Goal: Information Seeking & Learning: Learn about a topic

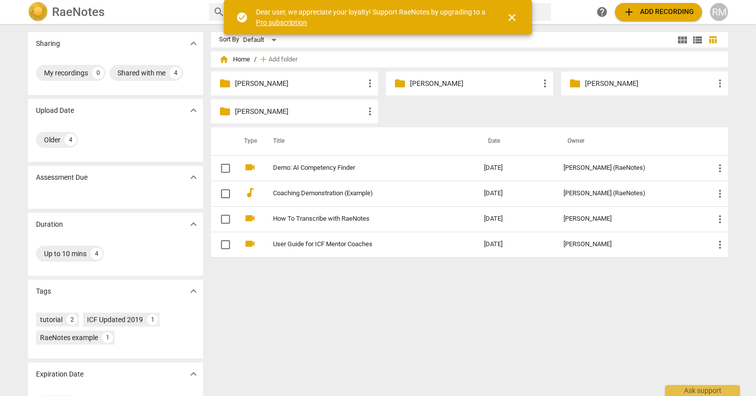
click at [460, 75] on div "folder [PERSON_NAME] more_vert" at bounding box center [469, 83] width 167 height 24
click at [460, 77] on div "folder [PERSON_NAME] more_vert" at bounding box center [469, 83] width 167 height 24
click at [457, 84] on p "[PERSON_NAME]" at bounding box center [474, 83] width 129 height 10
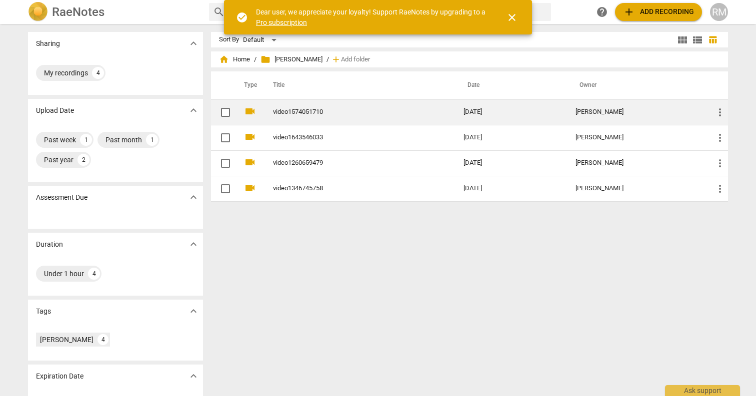
click at [363, 117] on td "video1574051710" at bounding box center [358, 111] width 194 height 25
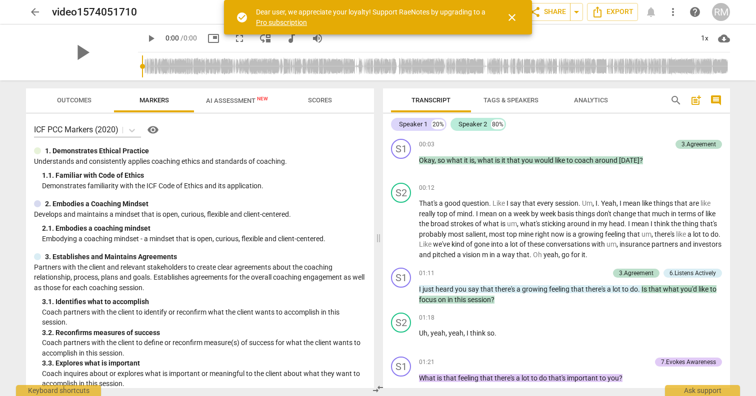
click at [509, 20] on span "close" at bounding box center [512, 17] width 12 height 12
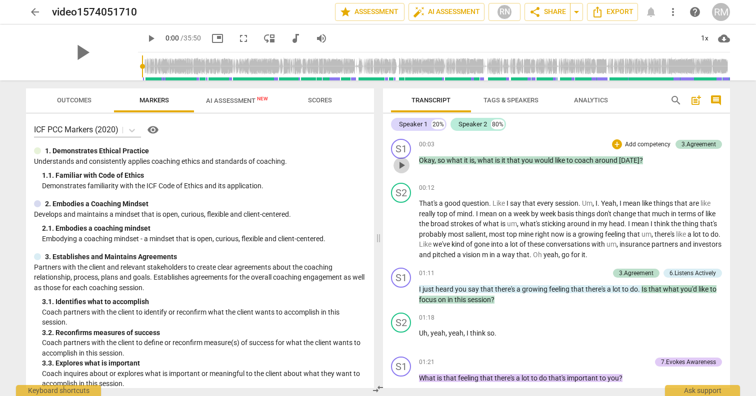
click at [400, 173] on button "play_arrow" at bounding box center [401, 165] width 16 height 16
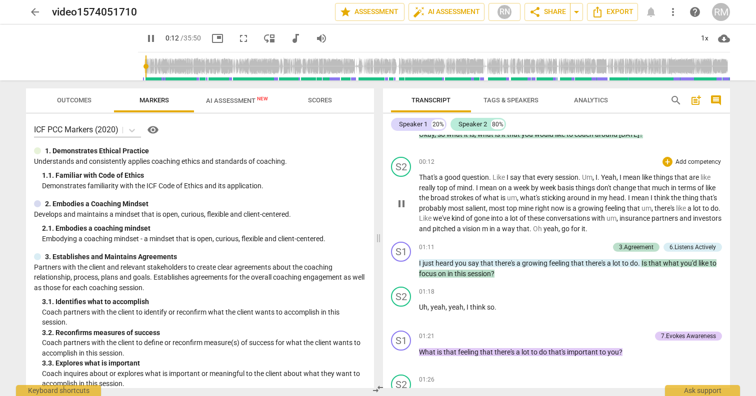
scroll to position [27, 0]
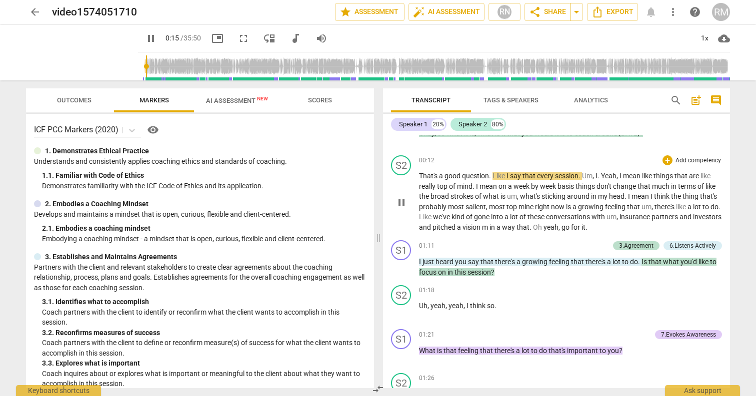
click at [528, 175] on span "that" at bounding box center [529, 176] width 14 height 8
click at [615, 181] on p "That's a good question . Like I say that every session . Um , I . Yeah , I mean…" at bounding box center [570, 201] width 303 height 61
click at [509, 99] on span "Tags & Speakers" at bounding box center [510, 99] width 55 height 7
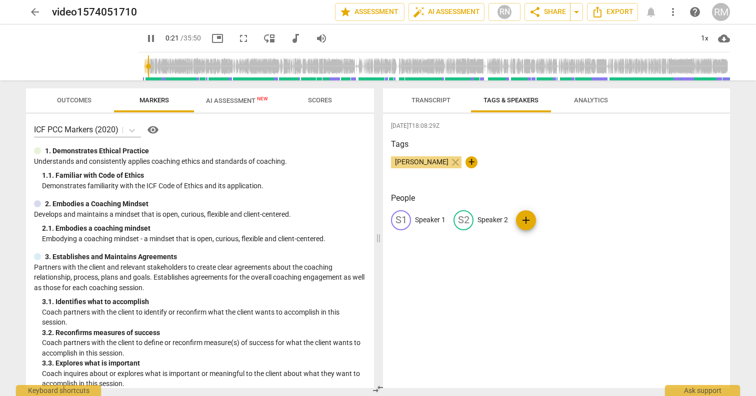
click at [438, 91] on button "Transcript" at bounding box center [431, 100] width 80 height 24
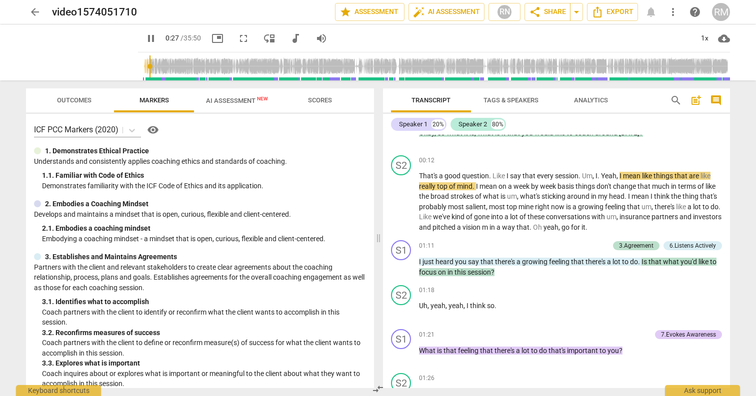
click at [721, 96] on span "comment" at bounding box center [716, 100] width 12 height 12
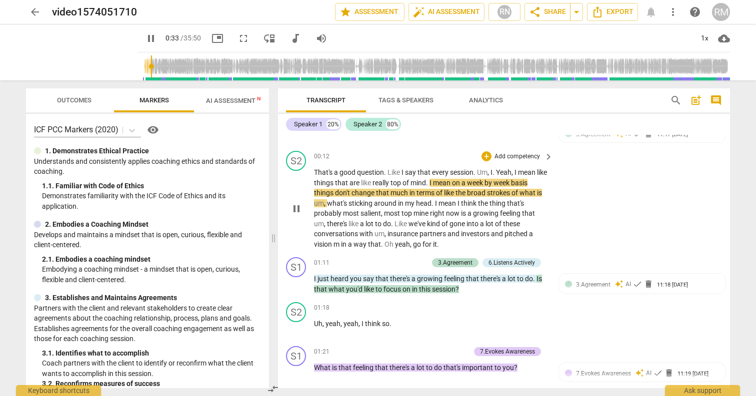
scroll to position [41, 0]
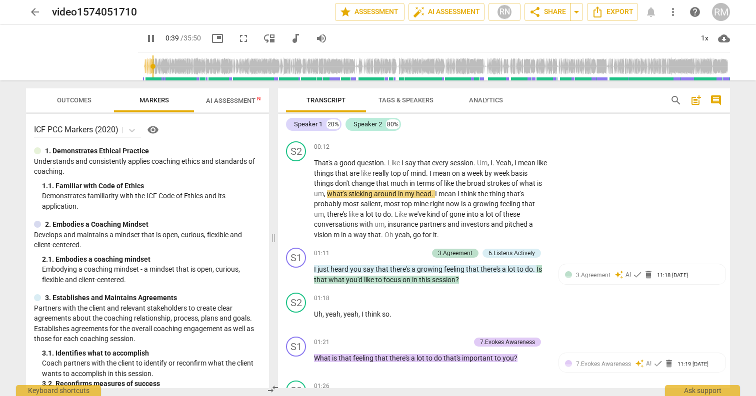
click at [145, 36] on span "pause" at bounding box center [151, 38] width 12 height 12
type input "40"
drag, startPoint x: 442, startPoint y: 173, endPoint x: 408, endPoint y: 182, distance: 35.2
click at [408, 182] on p "That's a good question . Like I say that every session . Um , I . Yeah , I mean…" at bounding box center [431, 199] width 234 height 82
click at [422, 169] on div "+" at bounding box center [418, 170] width 10 height 10
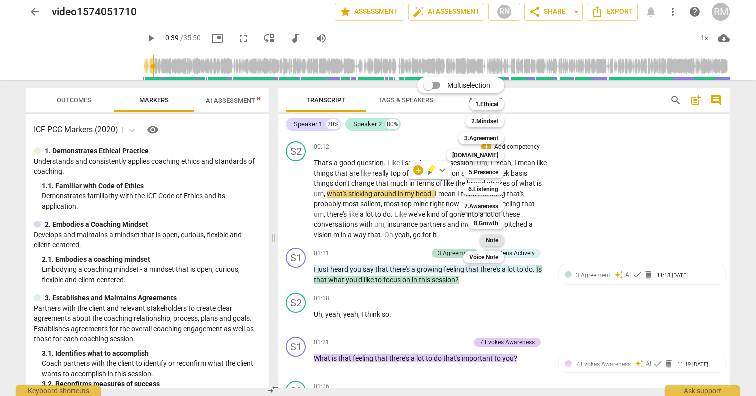
click at [486, 237] on b "Note" at bounding box center [492, 240] width 12 height 12
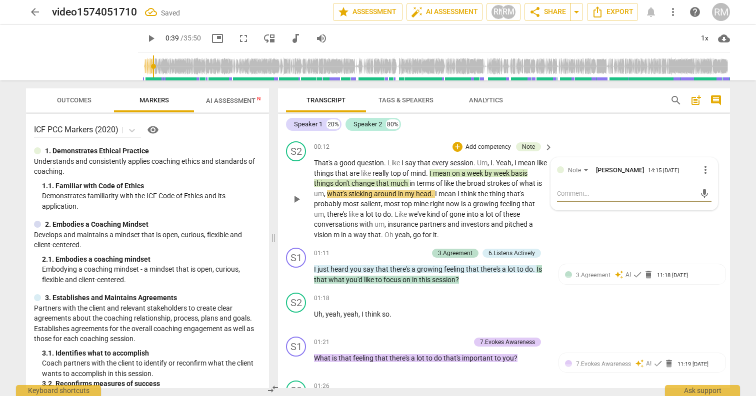
type textarea "s"
type textarea "st"
type textarea "sto"
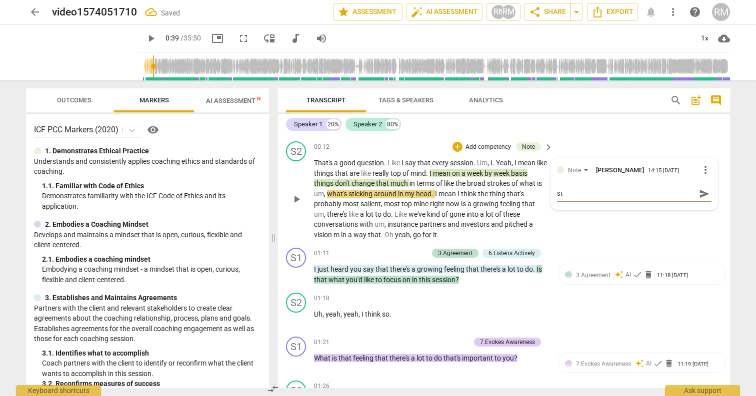
type textarea "sto"
type textarea "stor"
type textarea "story"
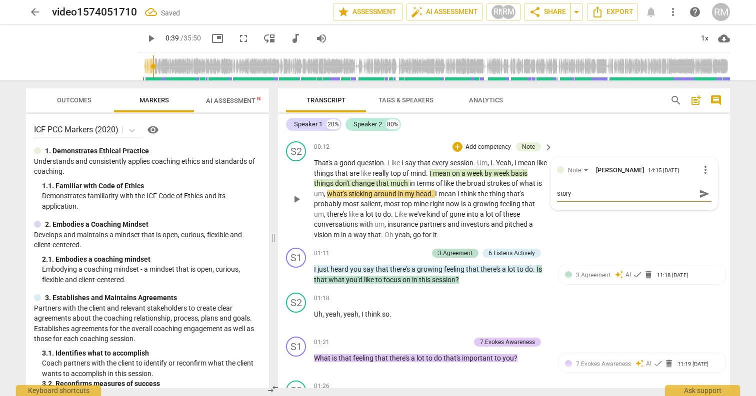
type textarea "story"
click at [699, 196] on span "send" at bounding box center [704, 193] width 11 height 11
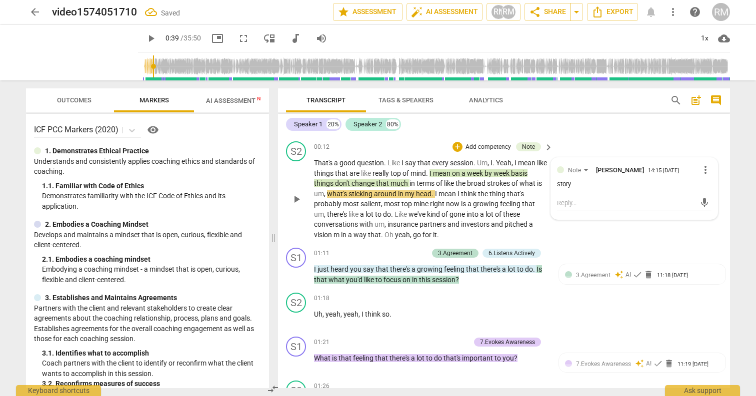
click at [445, 200] on span "right" at bounding box center [438, 204] width 16 height 8
click at [439, 228] on p "That's a good question . Like I say that every session . Um , I . Yeah , I mean…" at bounding box center [431, 199] width 234 height 82
click at [490, 196] on span "thing" at bounding box center [497, 194] width 17 height 8
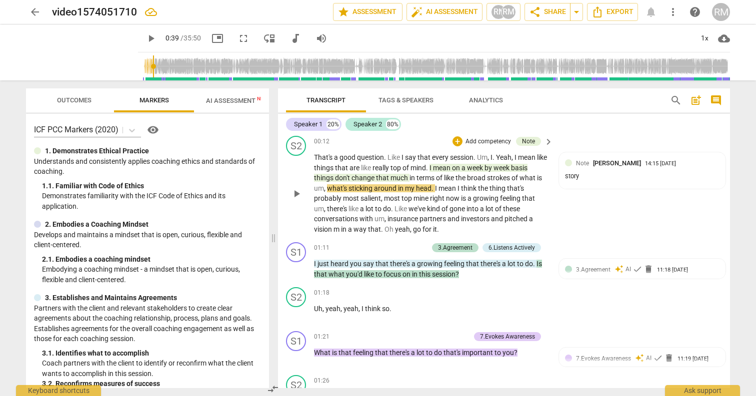
click at [470, 199] on span "a" at bounding box center [469, 198] width 5 height 8
drag, startPoint x: 470, startPoint y: 198, endPoint x: 392, endPoint y: 204, distance: 78.2
click at [392, 204] on p "That's a good question . Like I say that every session . Um , I . Yeah , I mean…" at bounding box center [431, 193] width 234 height 82
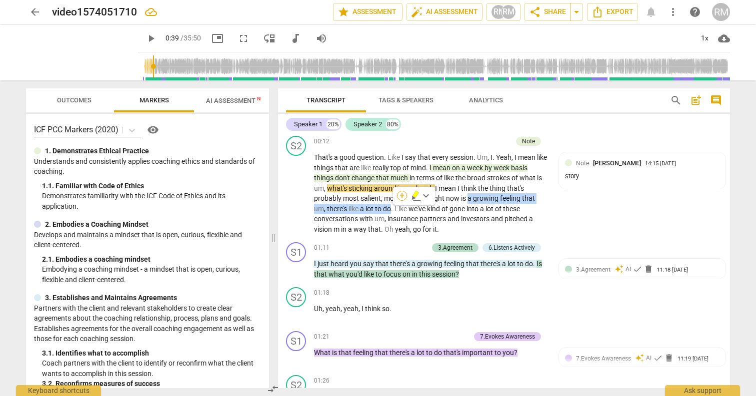
click at [405, 193] on div "+" at bounding box center [402, 196] width 10 height 10
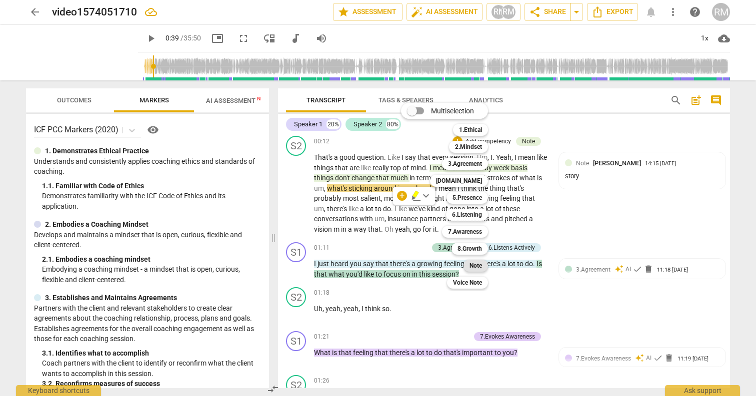
click at [474, 263] on b "Note" at bounding box center [475, 266] width 12 height 12
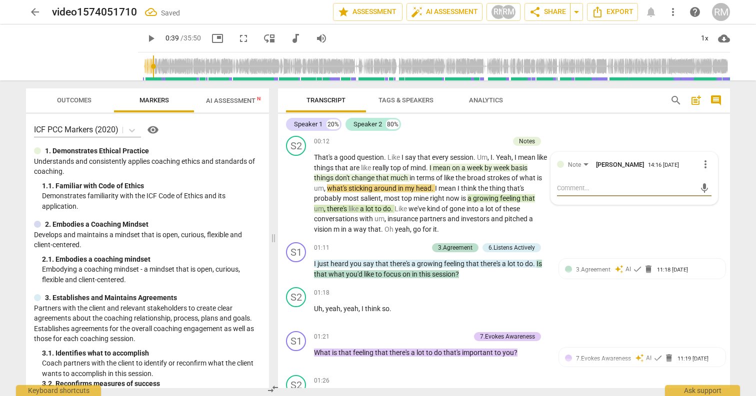
type textarea "l"
type textarea "la"
type textarea "lay"
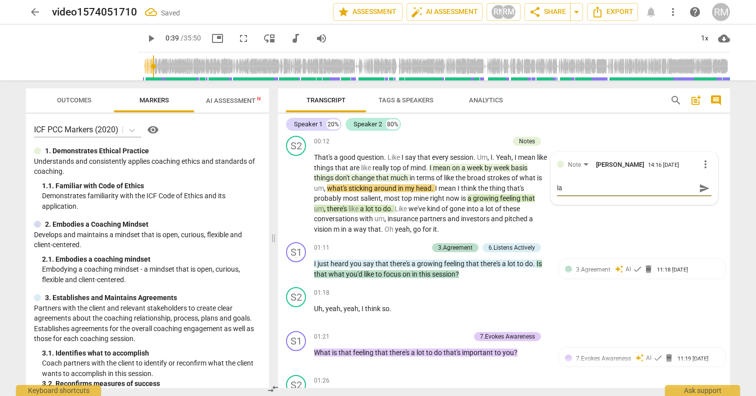
type textarea "lay"
type textarea "layb"
type textarea "laybe"
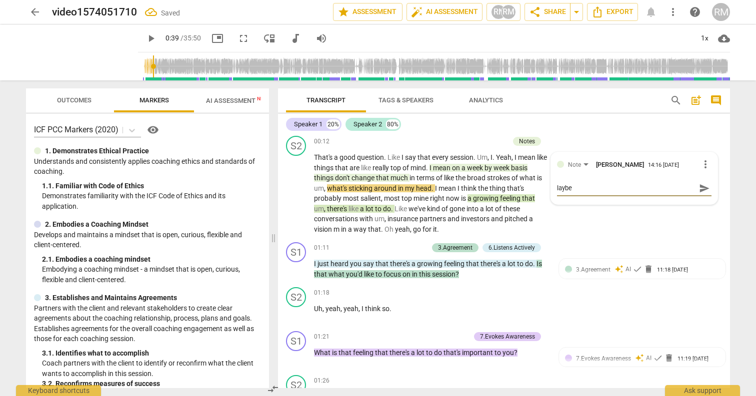
type textarea "layb"
type textarea "lay"
type textarea "laye"
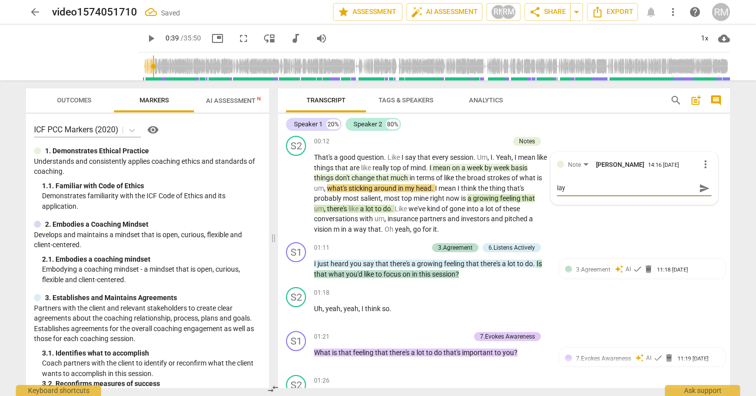
type textarea "laye"
type textarea "layer"
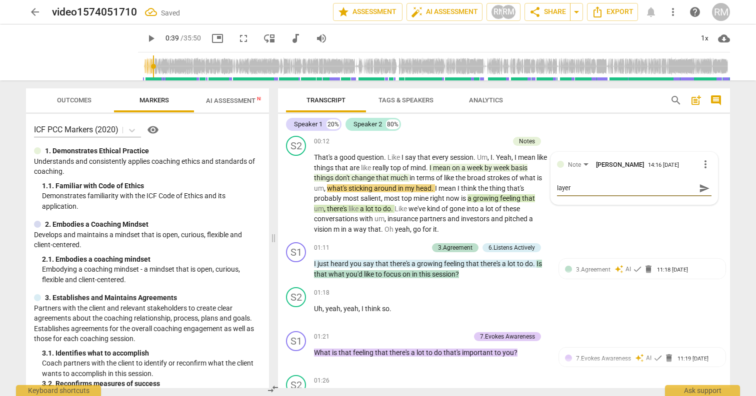
type textarea "layer 3"
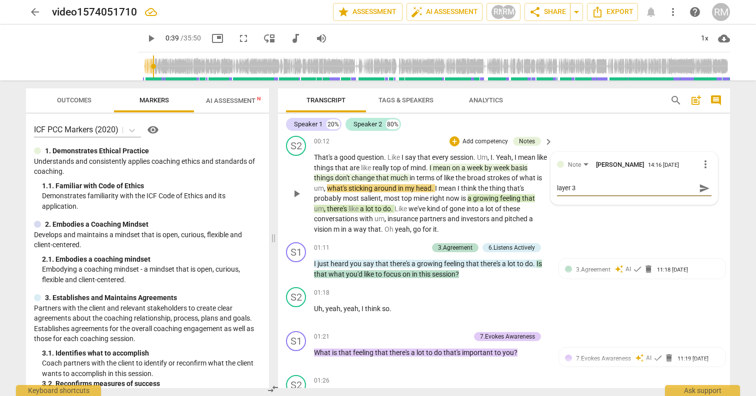
type textarea "layer 3"
click at [699, 191] on span "send" at bounding box center [704, 188] width 11 height 11
click at [572, 235] on div "S2 play_arrow pause 00:12 + Add competency Notes keyboard_arrow_right That's a …" at bounding box center [504, 185] width 452 height 106
click at [413, 186] on span "my" at bounding box center [410, 188] width 11 height 8
click at [370, 175] on span "change" at bounding box center [363, 178] width 24 height 8
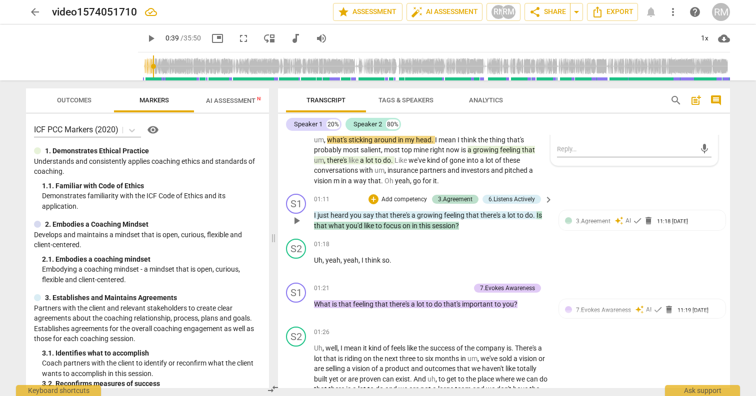
scroll to position [104, 0]
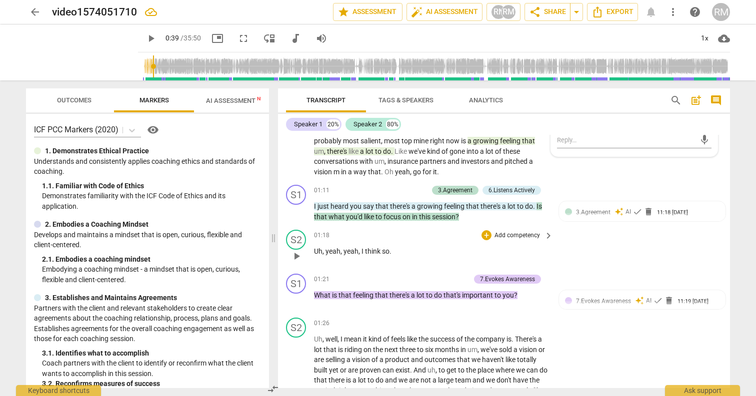
click at [521, 235] on p "Add competency" at bounding box center [516, 235] width 47 height 9
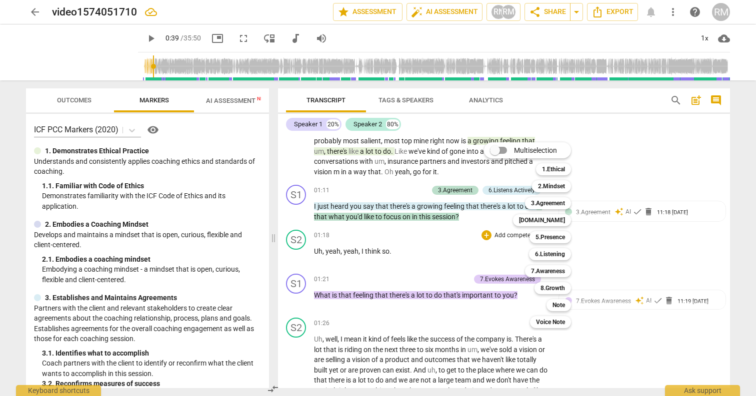
click at [393, 220] on div at bounding box center [378, 198] width 756 height 396
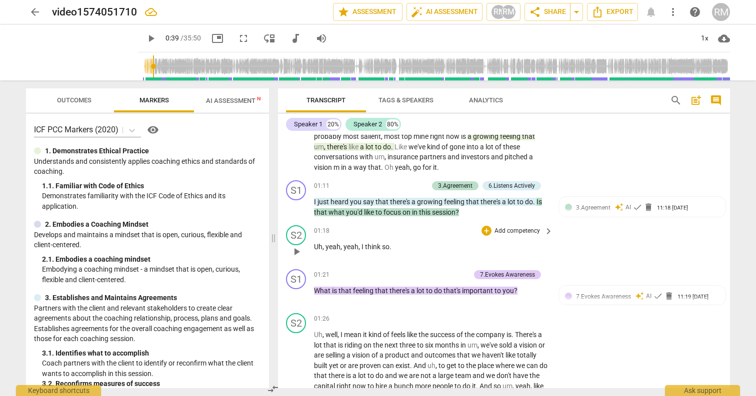
scroll to position [115, 0]
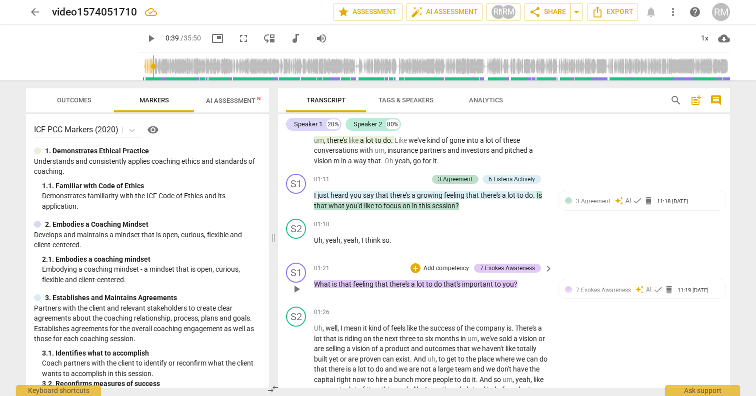
click at [390, 292] on div "01:21 + Add competency 7.Evokes Awareness keyboard_arrow_right What is that fee…" at bounding box center [434, 281] width 240 height 36
click at [391, 284] on span "there's" at bounding box center [399, 284] width 21 height 8
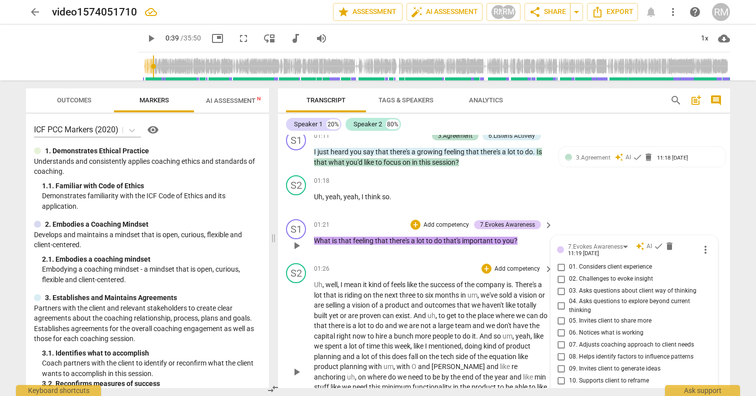
scroll to position [164, 0]
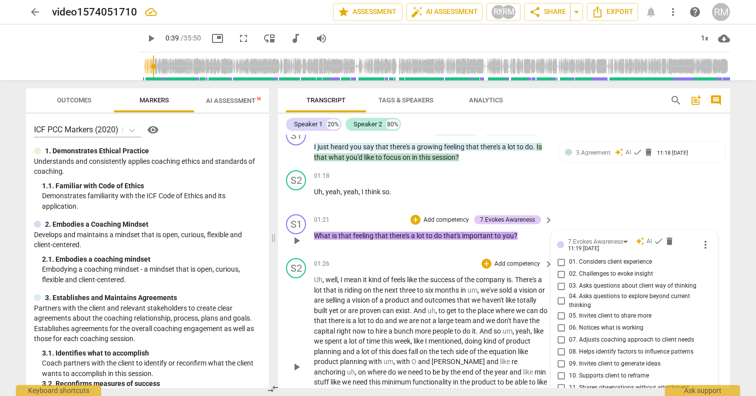
click at [367, 317] on span "lot" at bounding box center [362, 321] width 9 height 8
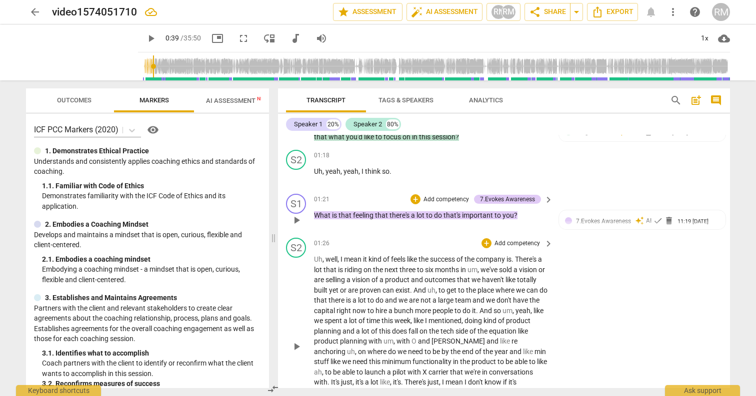
scroll to position [189, 0]
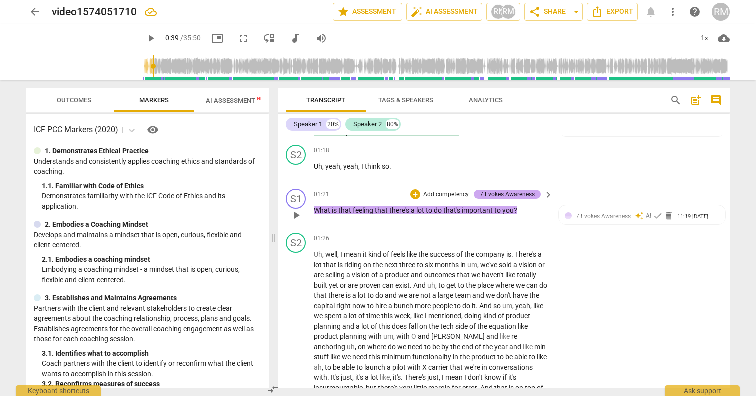
click at [511, 194] on div "7.Evokes Awareness" at bounding box center [507, 194] width 55 height 9
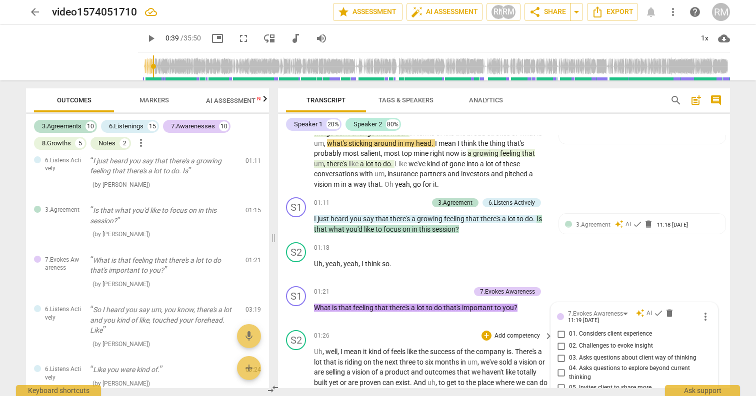
scroll to position [45, 0]
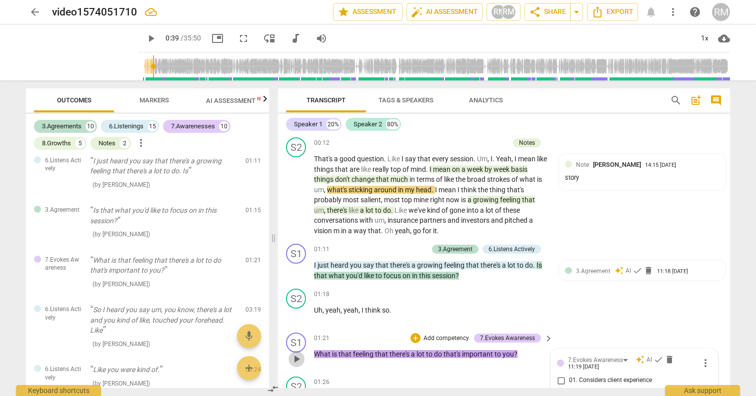
click at [295, 356] on span "play_arrow" at bounding box center [296, 359] width 12 height 12
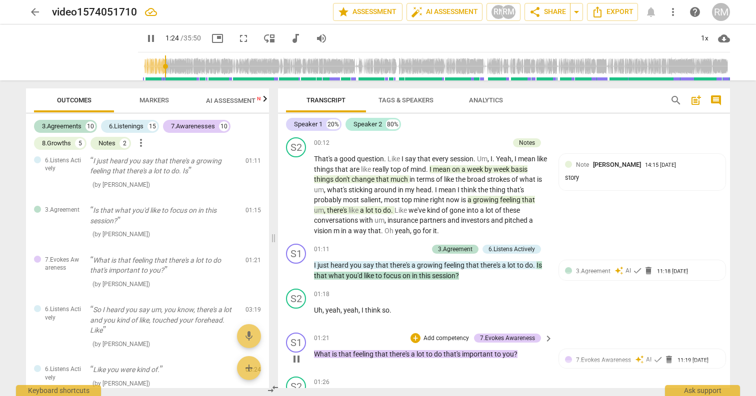
click at [292, 359] on span "pause" at bounding box center [296, 359] width 12 height 12
type input "85"
click at [343, 352] on span "that" at bounding box center [345, 354] width 14 height 8
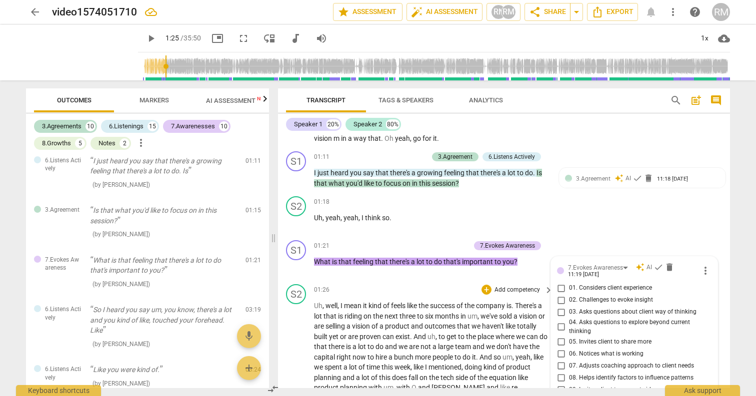
scroll to position [132, 0]
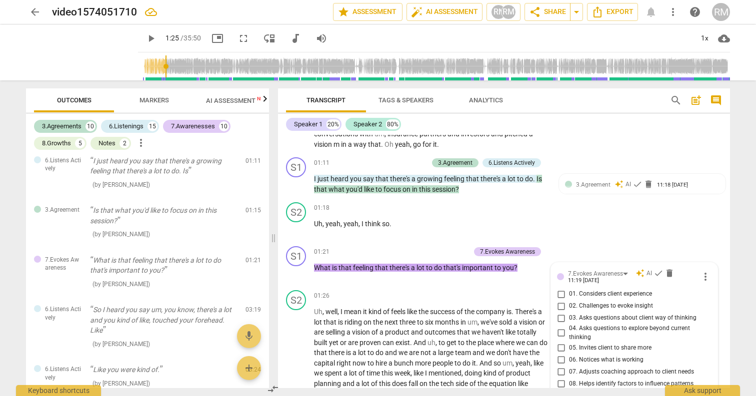
click at [382, 266] on span "that" at bounding box center [382, 268] width 14 height 8
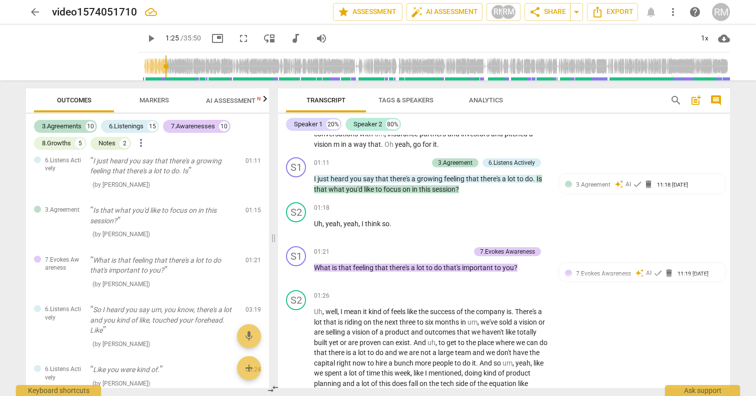
click at [332, 271] on span "is" at bounding box center [335, 268] width 6 height 8
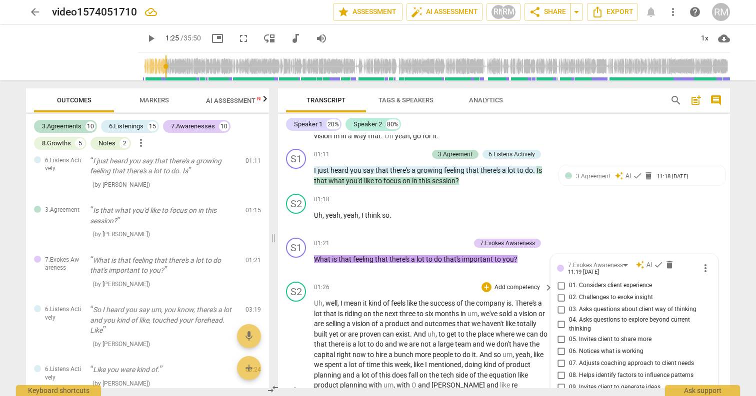
scroll to position [35, 0]
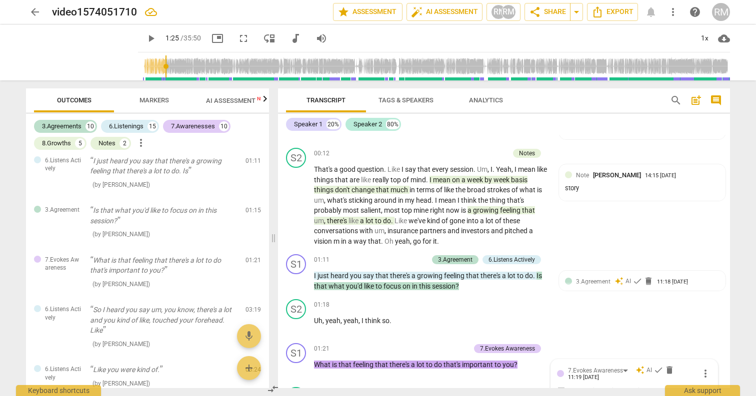
click at [338, 365] on span "is" at bounding box center [335, 365] width 6 height 8
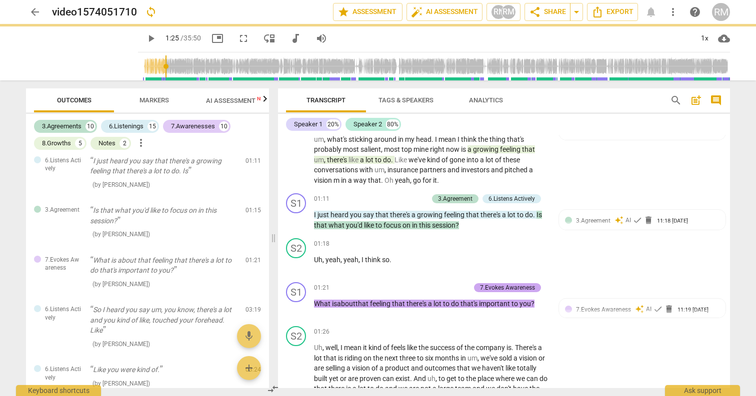
click at [519, 292] on div "7.Evokes Awareness" at bounding box center [507, 287] width 55 height 9
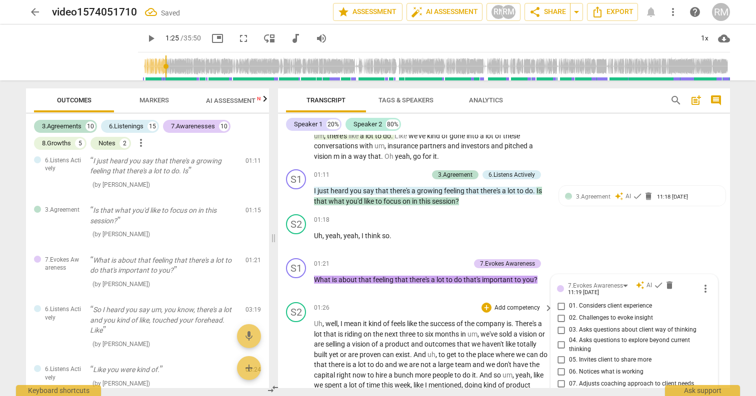
scroll to position [113, 0]
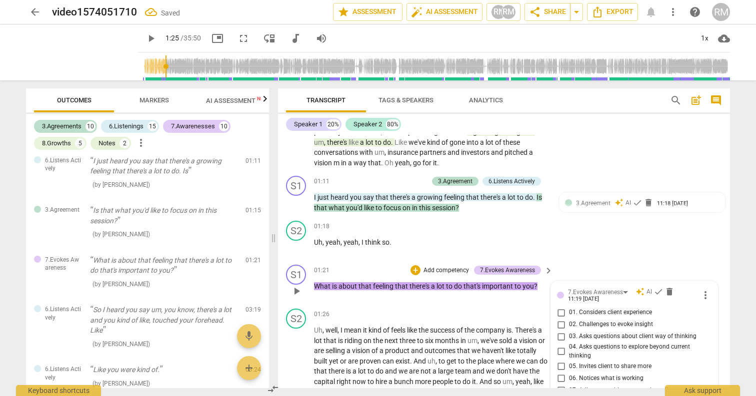
click at [480, 287] on span "that's" at bounding box center [472, 286] width 18 height 8
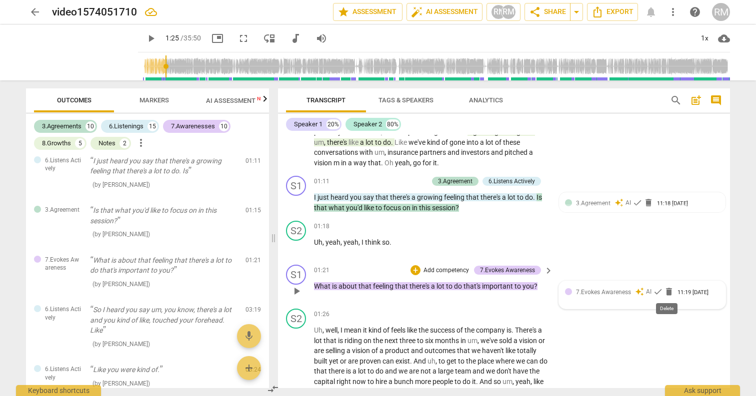
click at [667, 293] on span "delete" at bounding box center [669, 292] width 10 height 10
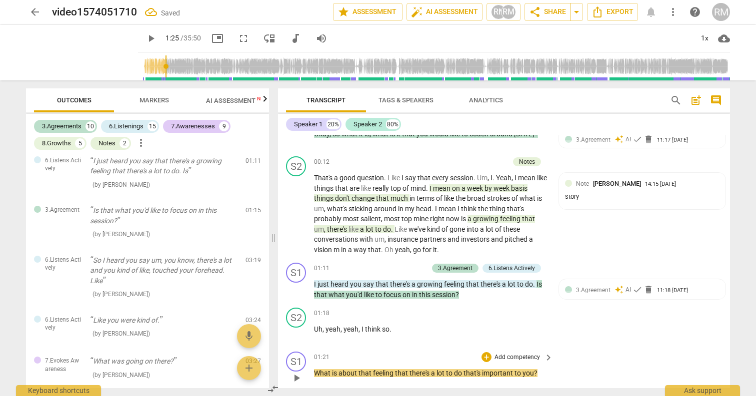
scroll to position [106, 0]
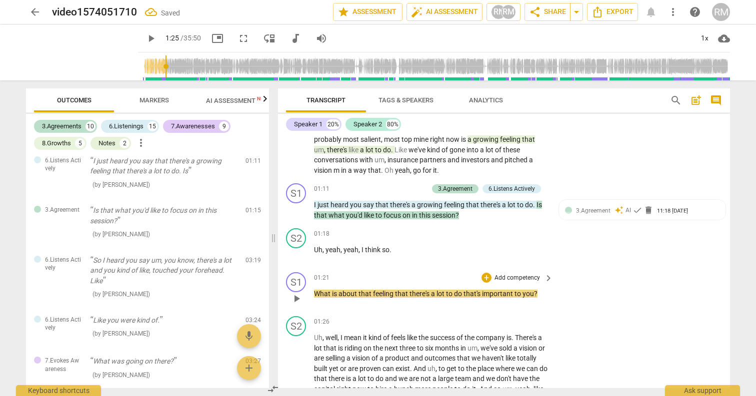
click at [460, 295] on span "do" at bounding box center [458, 294] width 9 height 8
click at [462, 295] on span "do" at bounding box center [458, 294] width 9 height 8
click at [518, 279] on p "Add competency" at bounding box center [516, 278] width 47 height 9
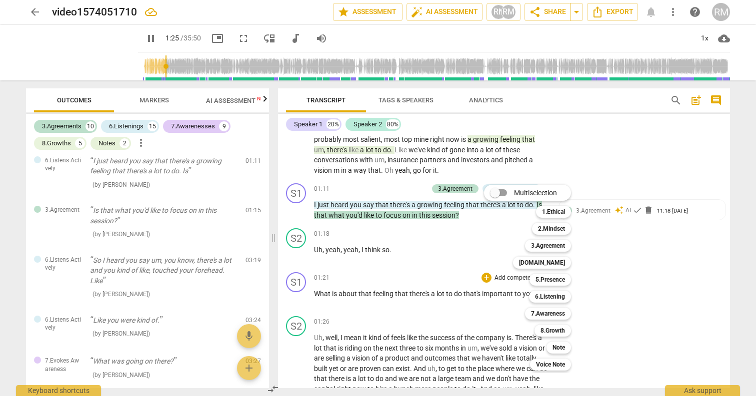
click at [77, 58] on div at bounding box center [378, 198] width 756 height 396
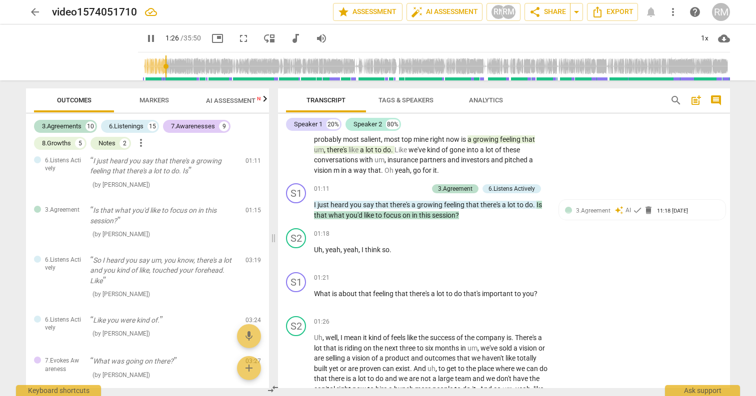
click at [145, 41] on span "pause" at bounding box center [151, 38] width 12 height 12
type input "87"
click at [464, 293] on span "that's" at bounding box center [472, 294] width 18 height 8
click at [516, 276] on p "Add competency" at bounding box center [516, 278] width 47 height 9
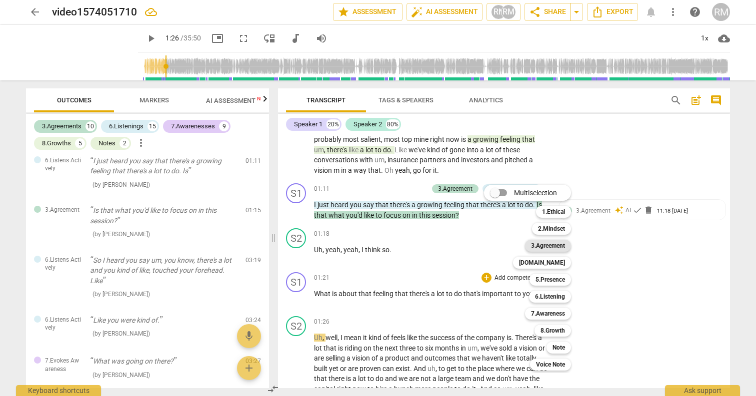
click at [557, 247] on b "3.Agreement" at bounding box center [548, 246] width 34 height 12
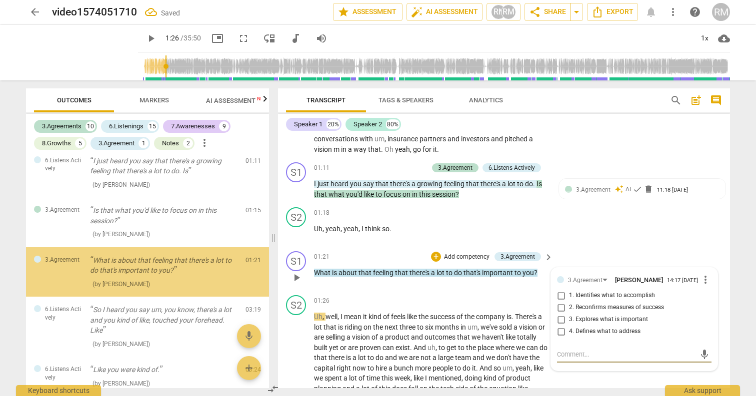
scroll to position [131, 0]
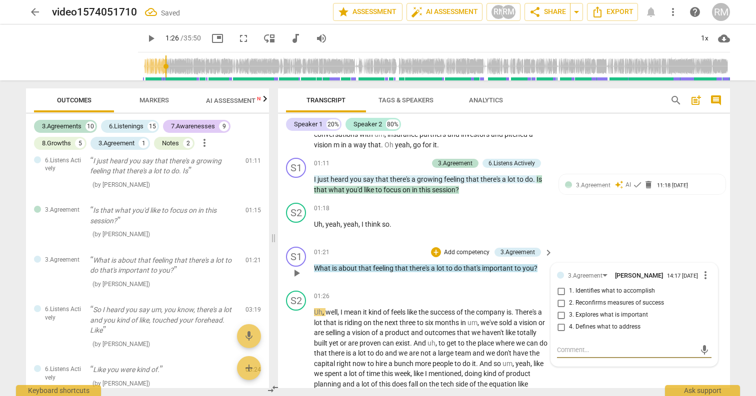
click at [574, 320] on span "3. Explores what is important" at bounding box center [608, 315] width 79 height 9
click at [569, 320] on input "3. Explores what is important" at bounding box center [561, 315] width 16 height 12
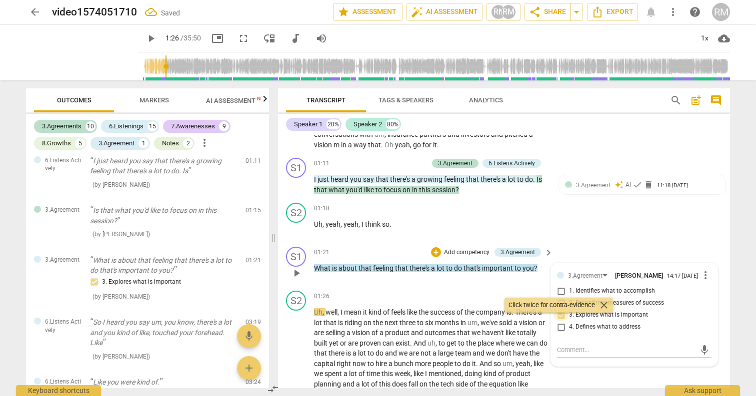
click at [561, 320] on input "3. Explores what is important" at bounding box center [561, 315] width 16 height 12
checkbox input "true"
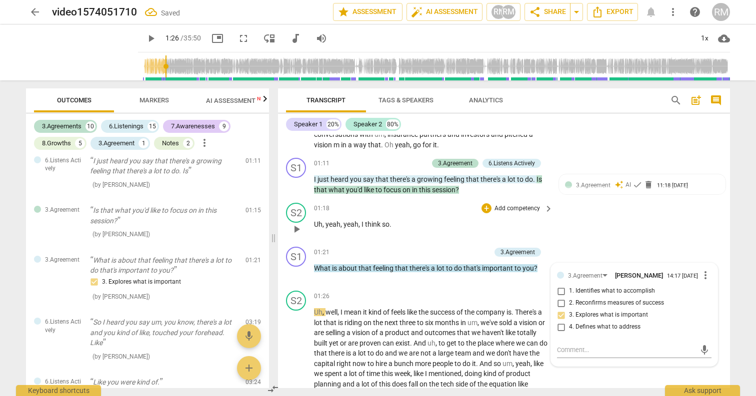
click at [597, 233] on div "S2 play_arrow pause 01:18 + Add competency keyboard_arrow_right Uh , yeah , yea…" at bounding box center [504, 221] width 452 height 44
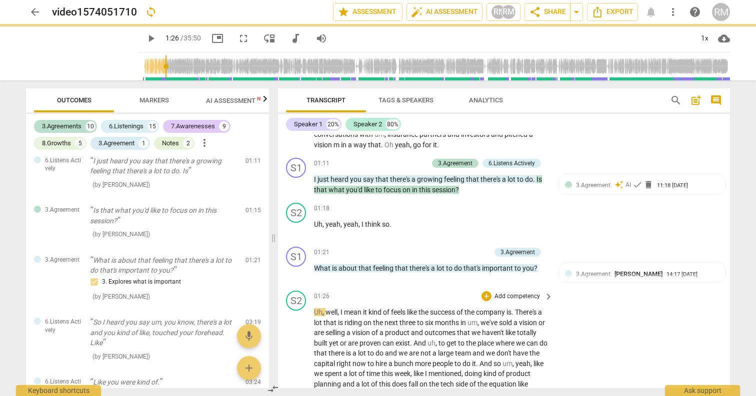
scroll to position [100, 0]
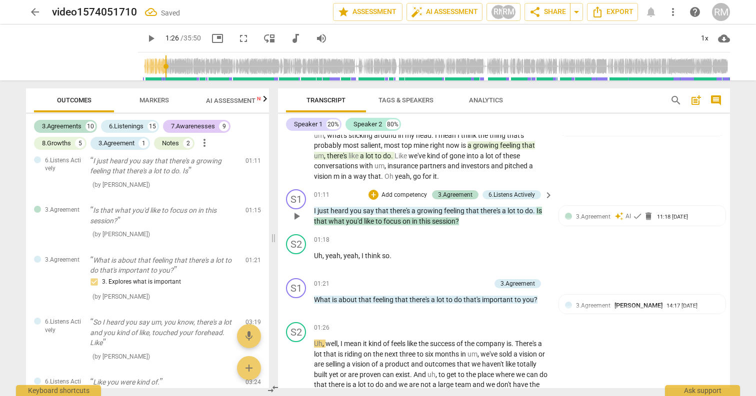
click at [474, 213] on span "that" at bounding box center [473, 211] width 14 height 8
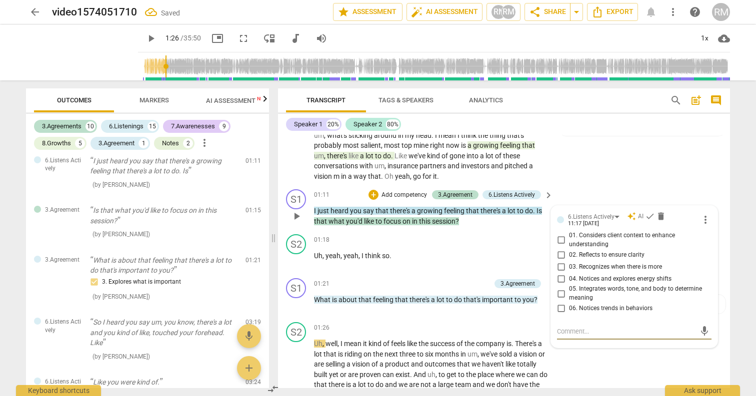
click at [432, 221] on span "session" at bounding box center [443, 221] width 23 height 8
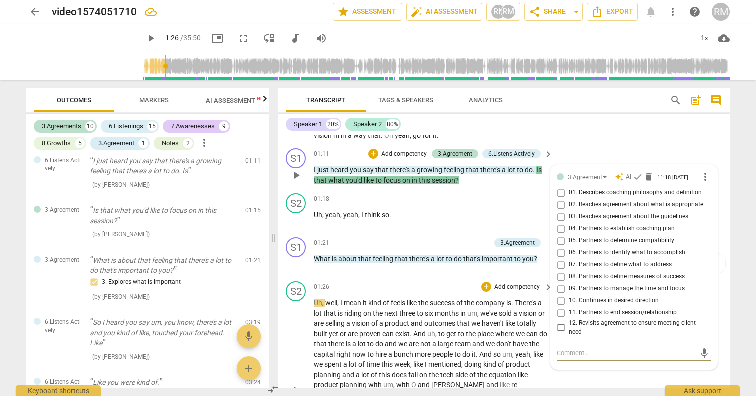
scroll to position [161, 0]
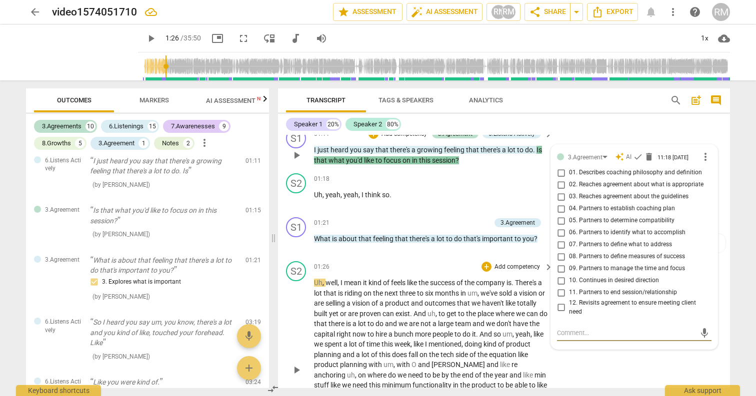
click at [317, 274] on div "01:26 + Add competency keyboard_arrow_right Uh , well , I mean it kind of feels…" at bounding box center [434, 361] width 240 height 201
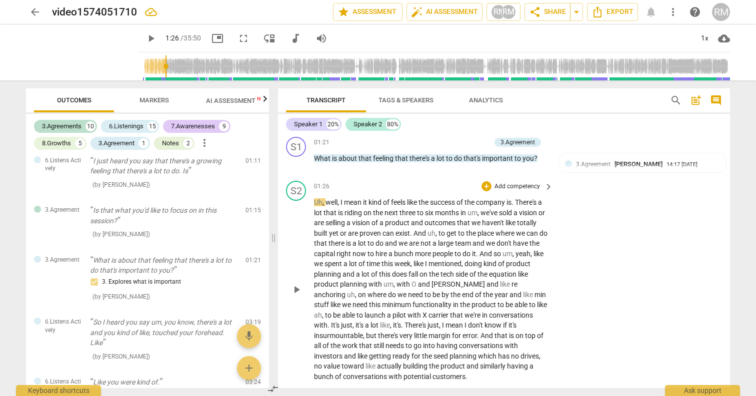
scroll to position [242, 0]
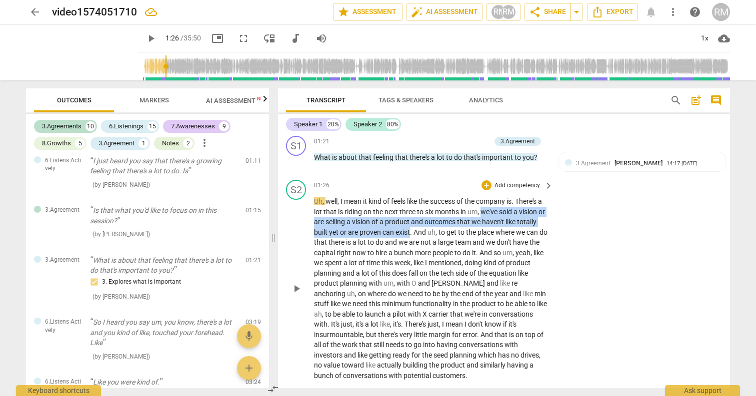
drag, startPoint x: 489, startPoint y: 213, endPoint x: 430, endPoint y: 232, distance: 62.0
click at [430, 232] on p "Uh , well , I mean it kind of feels like the success of the company is . There'…" at bounding box center [431, 288] width 234 height 184
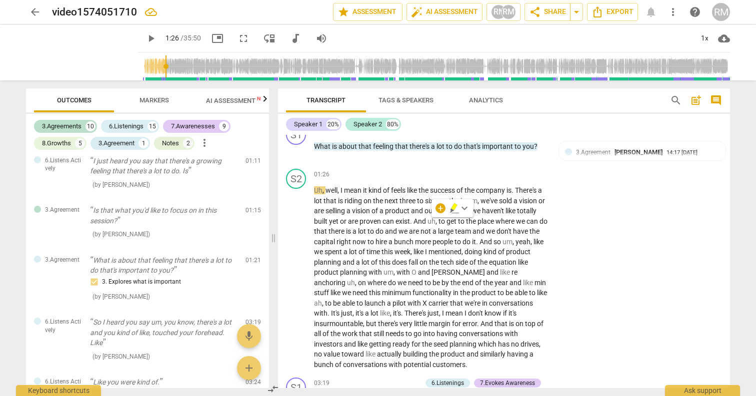
click at [437, 201] on div "+ keyboard_arrow_down" at bounding box center [452, 208] width 42 height 18
click at [433, 216] on div "+ keyboard_arrow_down" at bounding box center [452, 208] width 42 height 18
click at [437, 212] on div "+" at bounding box center [440, 208] width 10 height 10
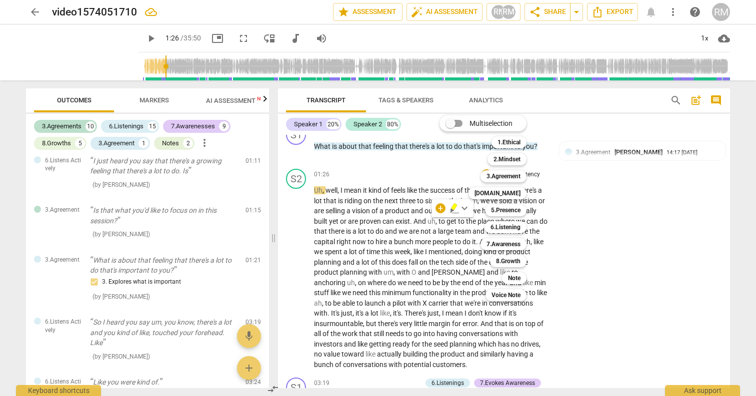
click at [397, 223] on div at bounding box center [378, 198] width 756 height 396
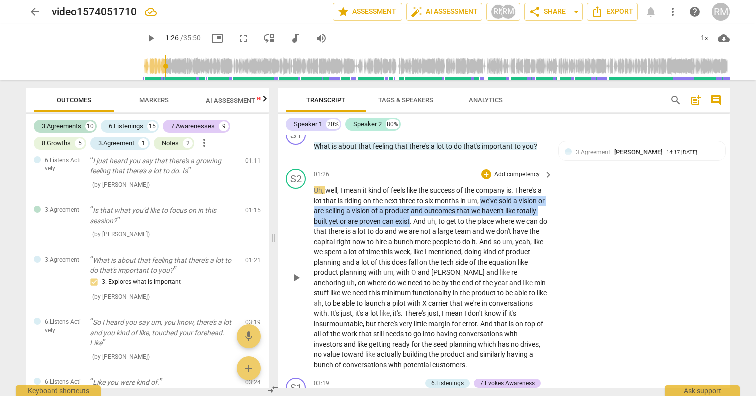
drag, startPoint x: 431, startPoint y: 222, endPoint x: 489, endPoint y: 198, distance: 62.9
click at [489, 198] on p "Uh , well , I mean it kind of feels like the success of the company is . There'…" at bounding box center [431, 277] width 234 height 184
click at [439, 208] on div "+" at bounding box center [440, 208] width 10 height 10
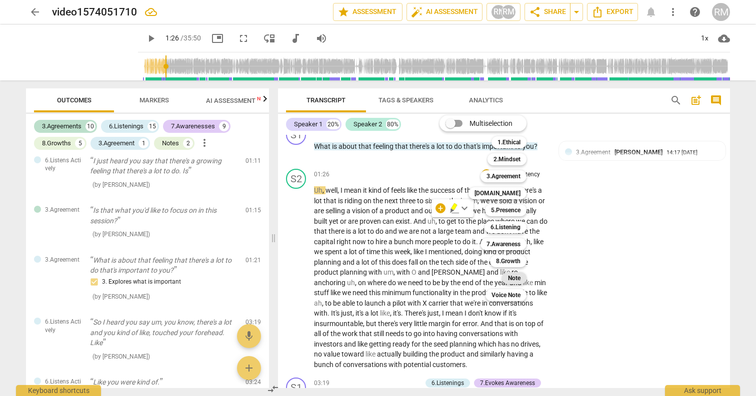
click at [515, 279] on b "Note" at bounding box center [514, 278] width 12 height 12
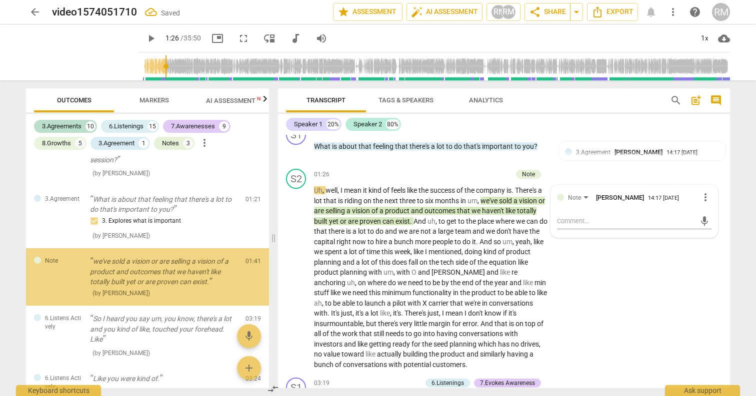
scroll to position [218, 0]
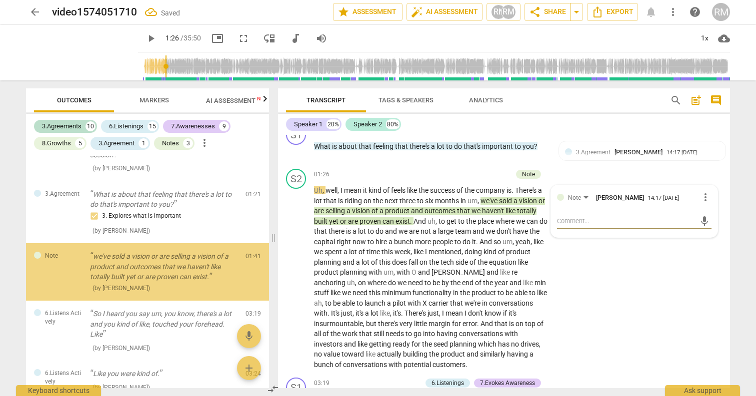
type textarea "s"
type textarea "so"
type textarea "sot"
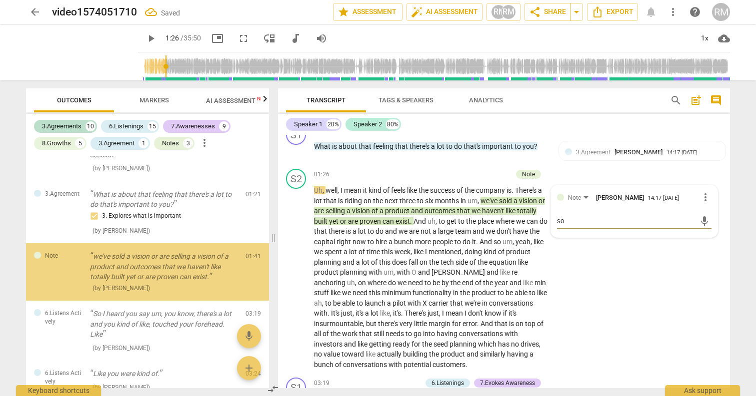
type textarea "sot"
type textarea "sotr"
type textarea "sotry"
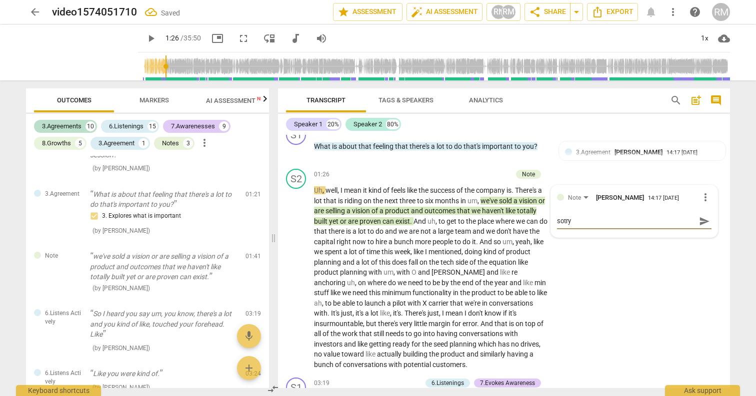
type textarea "sotry"
type textarea "sotr"
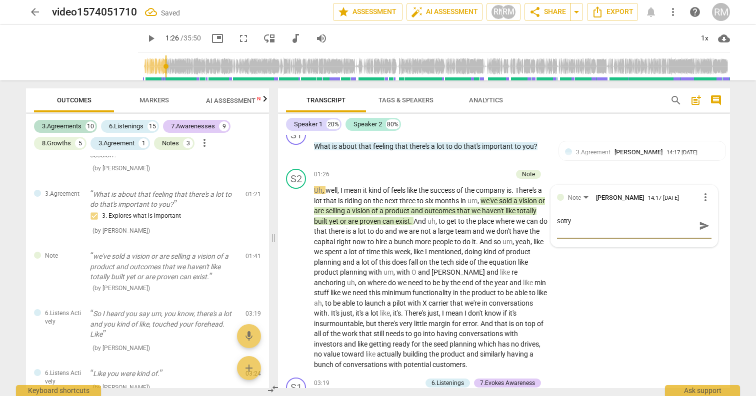
type textarea "sotr"
type textarea "sot"
type textarea "so"
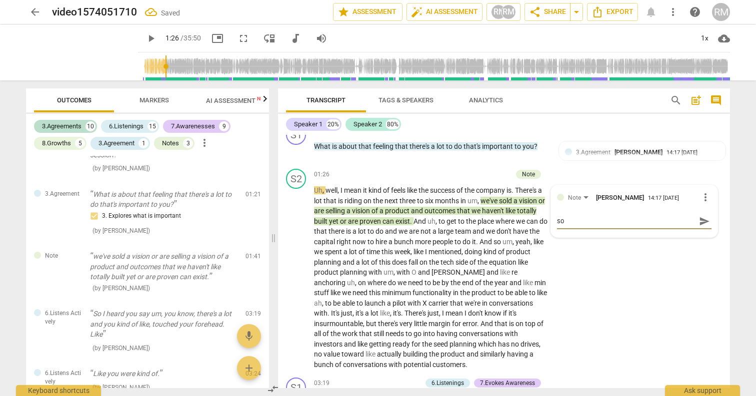
type textarea "s"
type textarea "st"
type textarea "sto"
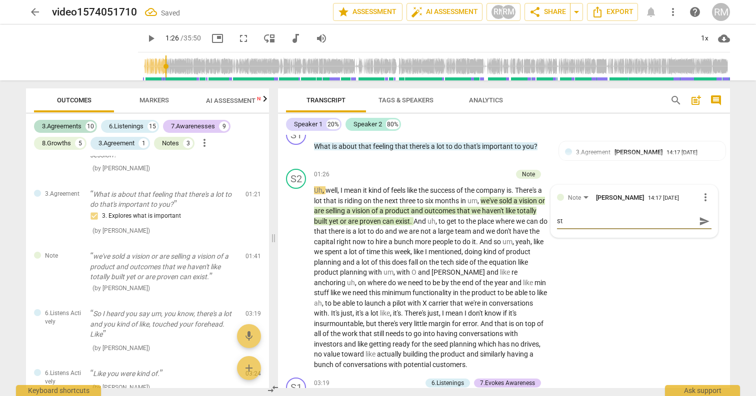
type textarea "sto"
type textarea "stor"
type textarea "story"
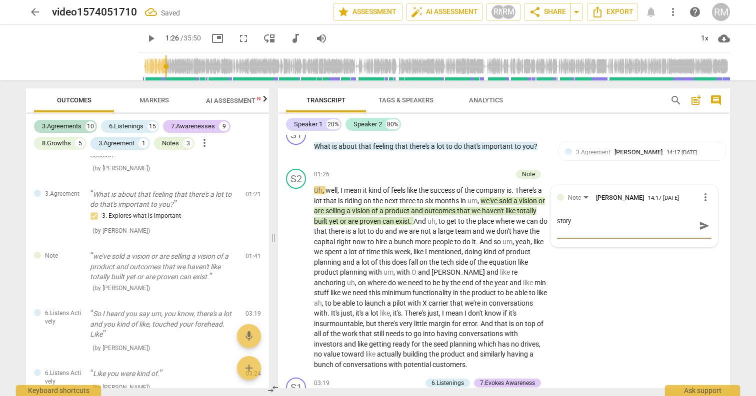
type textarea "story"
click at [697, 220] on span "send" at bounding box center [704, 221] width 14 height 12
click at [443, 279] on span "by" at bounding box center [445, 283] width 9 height 8
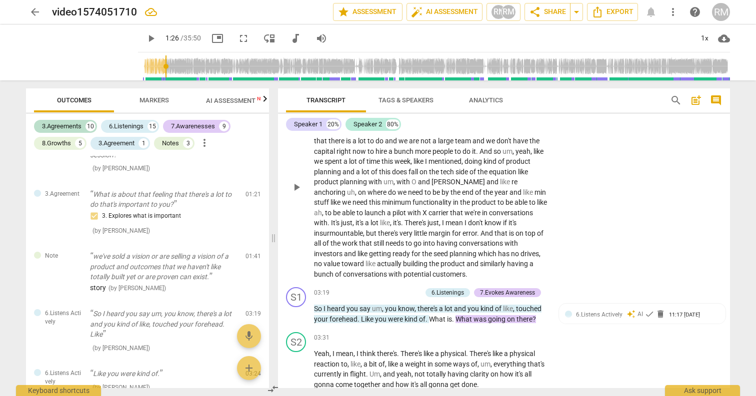
scroll to position [334, 0]
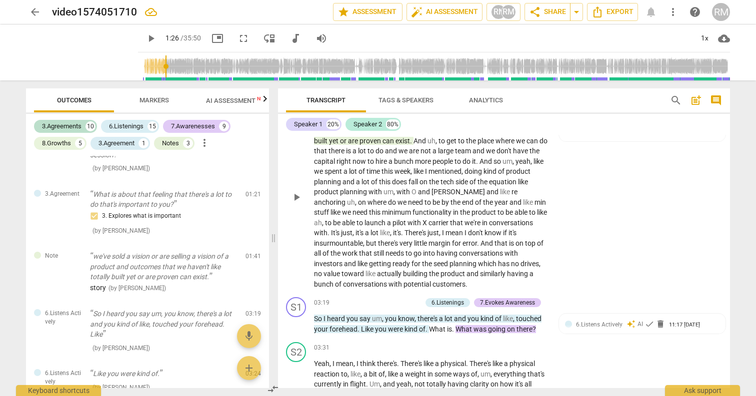
click at [301, 159] on div "play_arrow pause" at bounding box center [300, 197] width 25 height 178
click at [513, 155] on span "have" at bounding box center [521, 151] width 16 height 8
click at [298, 199] on span "play_arrow" at bounding box center [296, 197] width 12 height 12
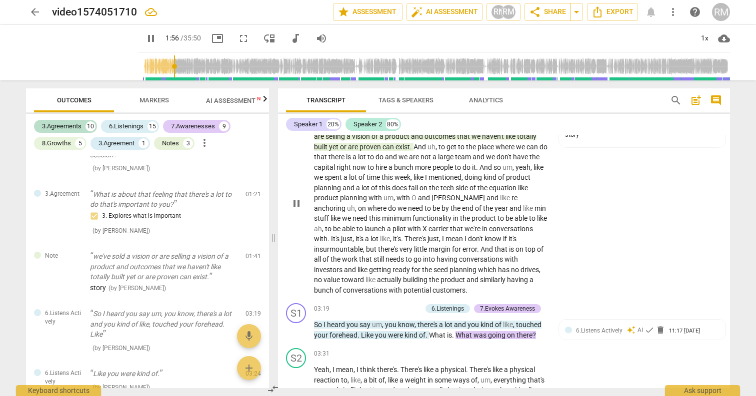
scroll to position [327, 0]
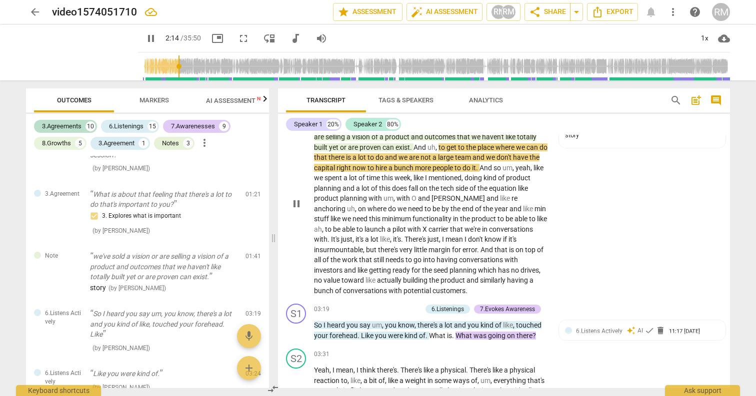
click at [298, 200] on span "pause" at bounding box center [296, 204] width 12 height 12
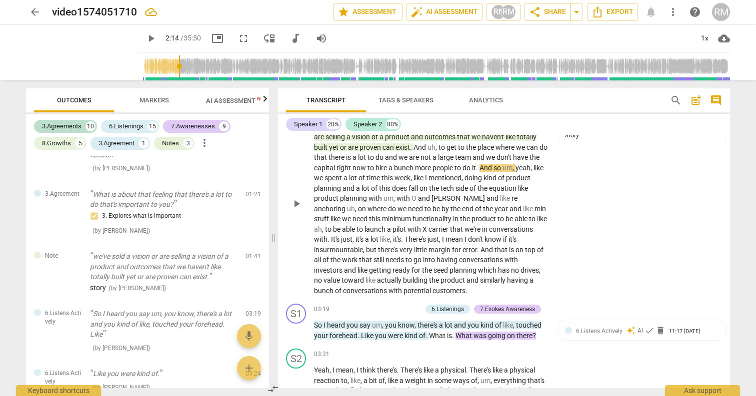
click at [298, 200] on span "play_arrow" at bounding box center [296, 204] width 12 height 12
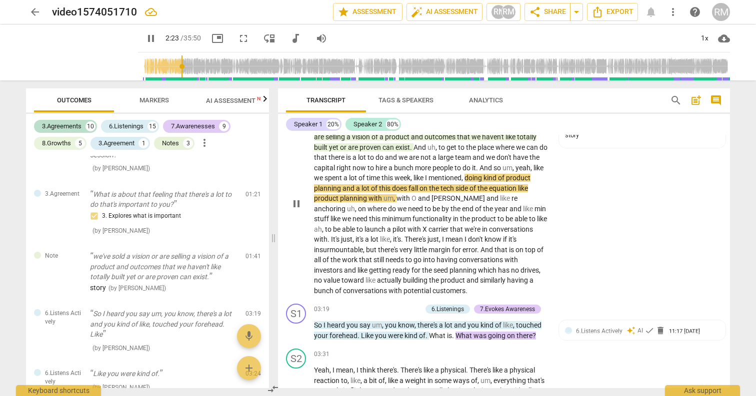
click at [298, 200] on span "pause" at bounding box center [296, 204] width 12 height 12
type input "144"
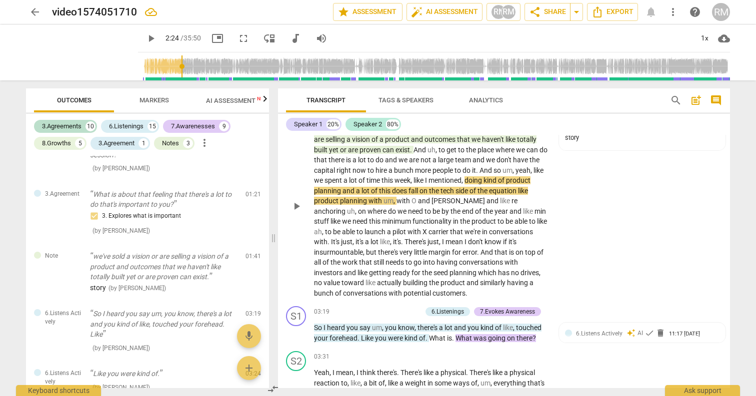
scroll to position [323, 0]
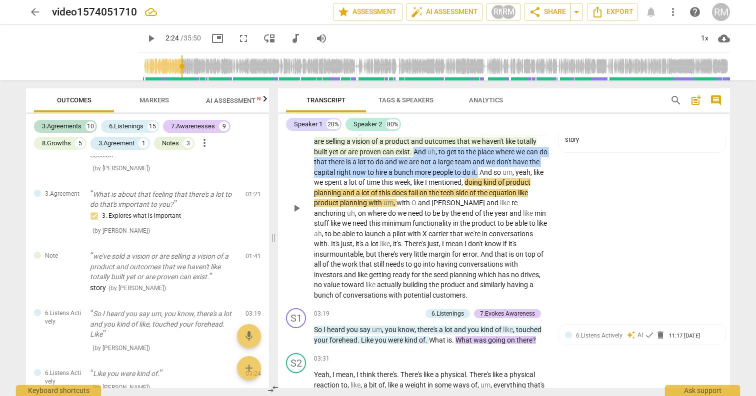
drag, startPoint x: 436, startPoint y: 153, endPoint x: 523, endPoint y: 170, distance: 89.1
click at [523, 170] on p "Uh , well , I mean it kind of feels like the success of the company is . There'…" at bounding box center [431, 208] width 234 height 184
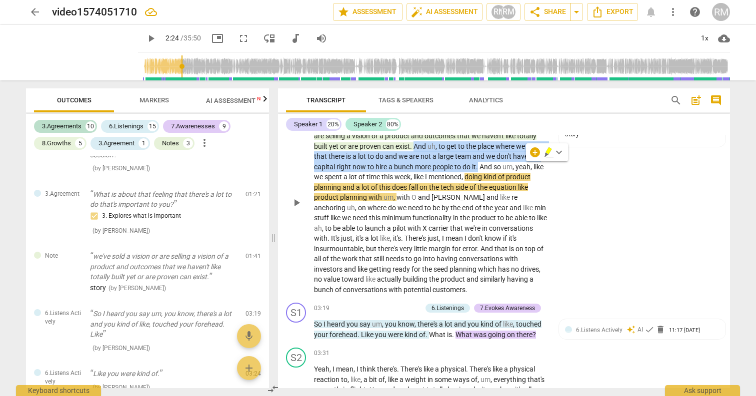
scroll to position [330, 0]
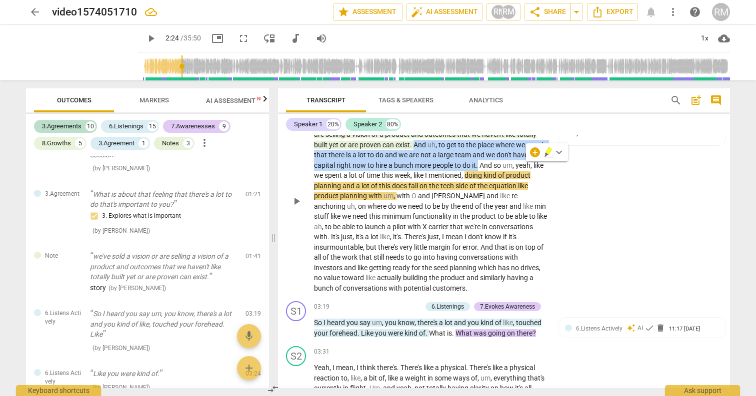
click at [466, 241] on p "Uh , well , I mean it kind of feels like the success of the company is . There'…" at bounding box center [431, 201] width 234 height 184
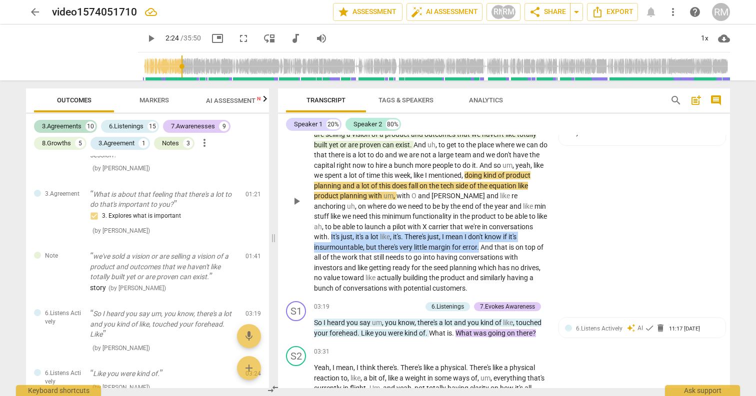
drag, startPoint x: 377, startPoint y: 238, endPoint x: 514, endPoint y: 243, distance: 137.5
click at [514, 243] on p "Uh , well , I mean it kind of feels like the success of the company is . There'…" at bounding box center [431, 201] width 234 height 184
click at [525, 237] on div "+" at bounding box center [525, 234] width 10 height 10
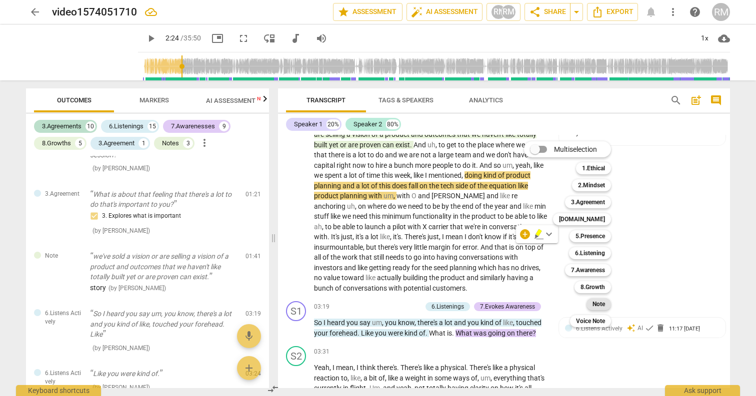
click at [602, 304] on b "Note" at bounding box center [598, 304] width 12 height 12
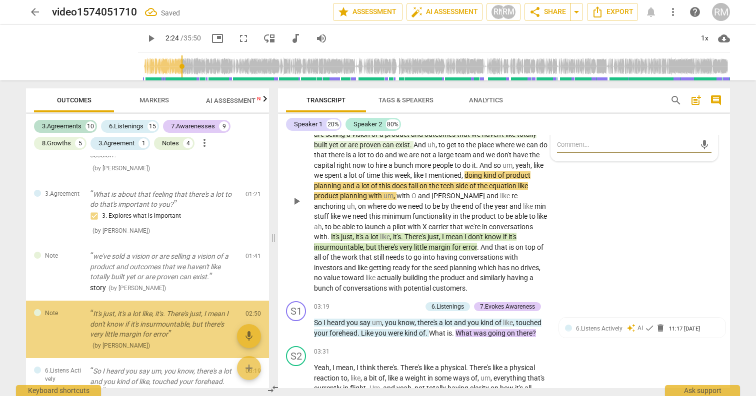
scroll to position [276, 0]
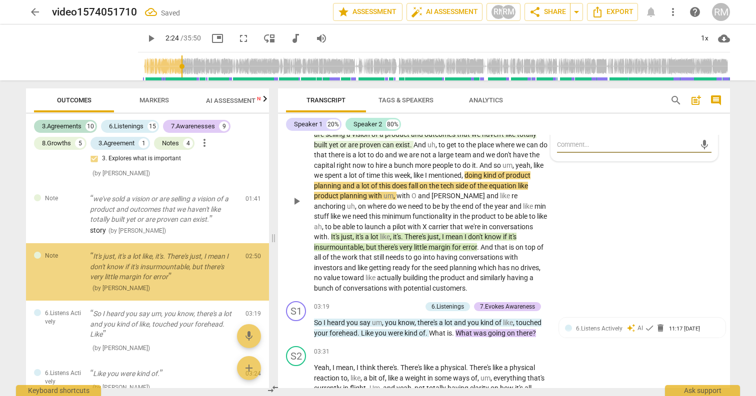
type textarea "l"
type textarea "la"
type textarea "lay"
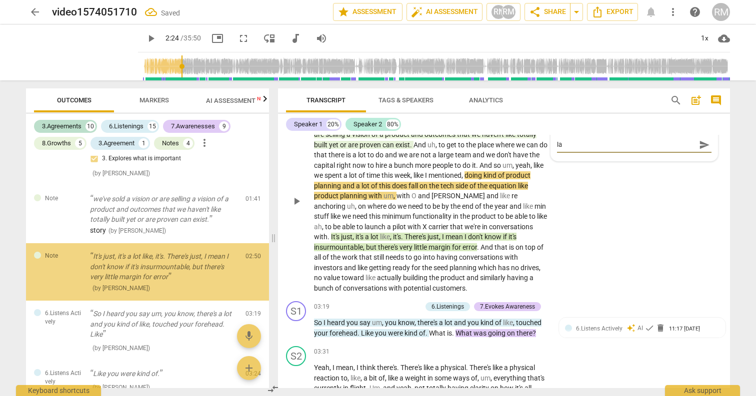
type textarea "lay"
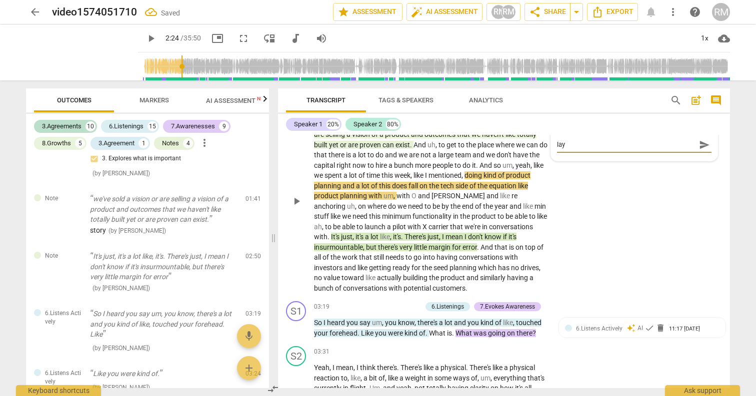
type textarea "laye"
type textarea "layer"
type textarea "layer 3"
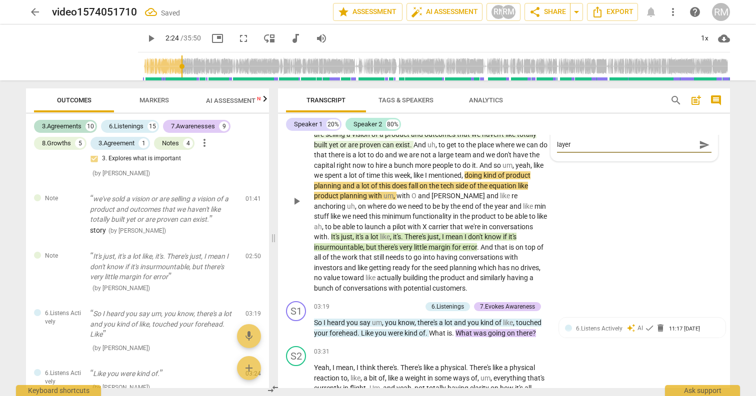
type textarea "layer 3"
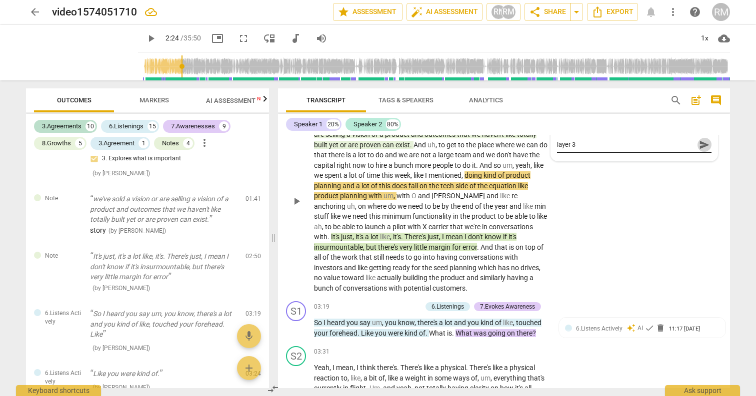
click at [699, 143] on span "send" at bounding box center [704, 144] width 11 height 11
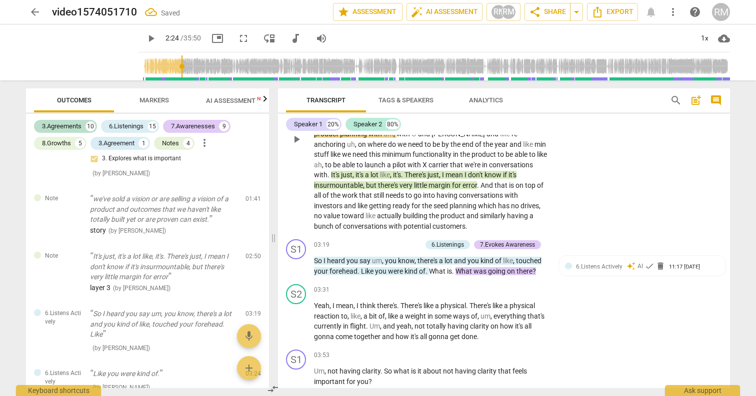
scroll to position [398, 0]
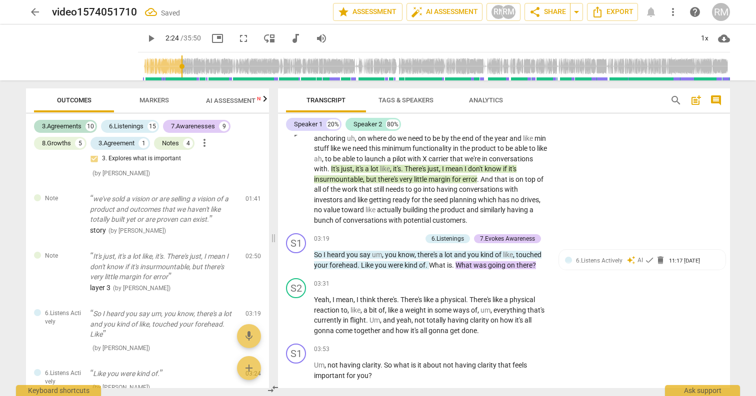
click at [439, 169] on span "just" at bounding box center [432, 169] width 11 height 8
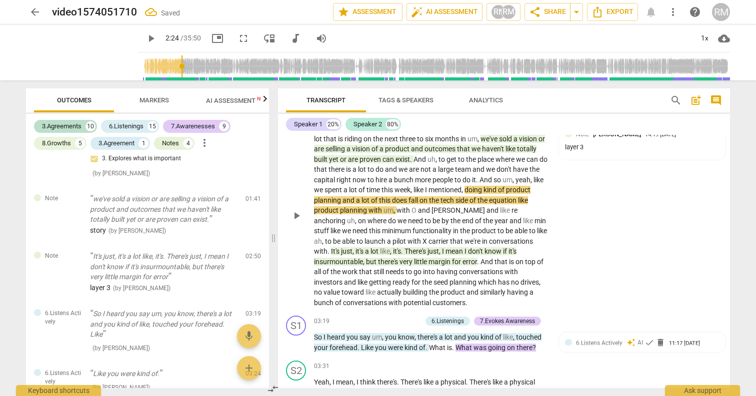
scroll to position [311, 0]
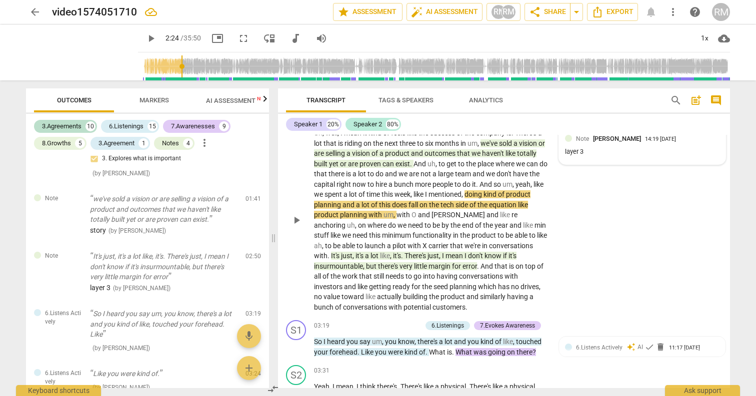
click at [589, 143] on div "Note [PERSON_NAME] 14:19 [DATE] layer 3" at bounding box center [642, 146] width 154 height 24
click at [702, 141] on span "more_vert" at bounding box center [705, 140] width 12 height 12
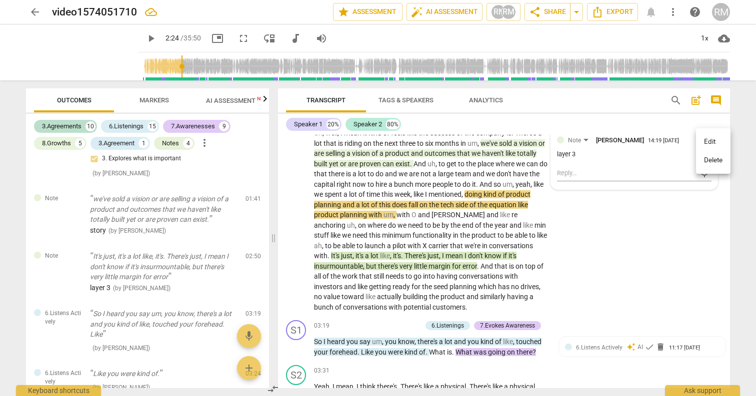
click at [718, 138] on li "Edit" at bounding box center [713, 141] width 34 height 19
click at [559, 165] on textarea "layer 3" at bounding box center [634, 163] width 154 height 9
type textarea "l 3"
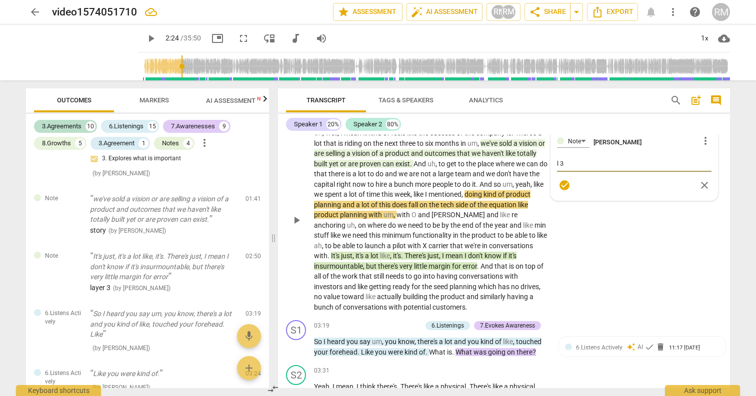
type textarea "li 3"
type textarea "lis 3"
type textarea "list 3"
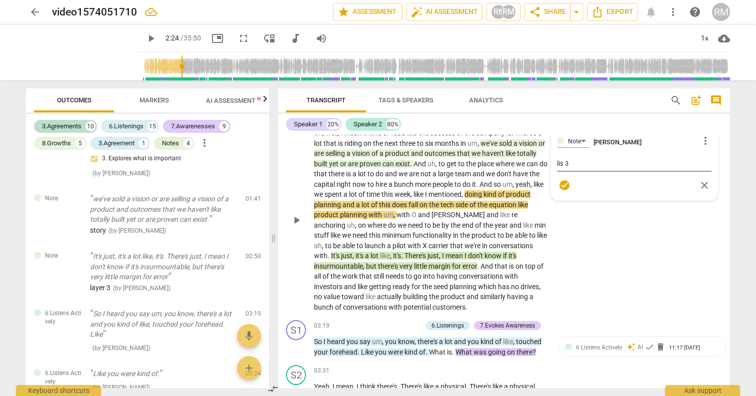
type textarea "list 3"
type textarea "liste 3"
type textarea "listen 3"
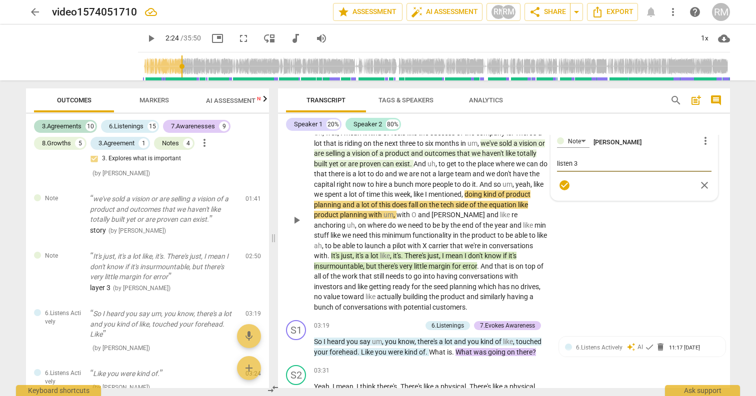
type textarea "listeni 3"
type textarea "listenin 3"
type textarea "listening 3"
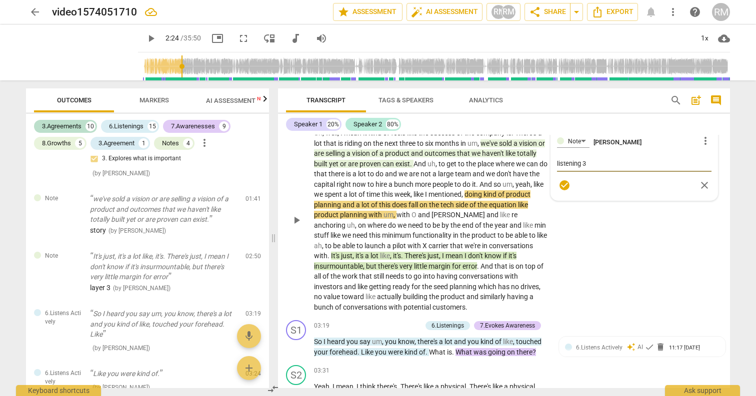
type textarea "listening 3"
type textarea "listening f 3"
type textarea "listening fi 3"
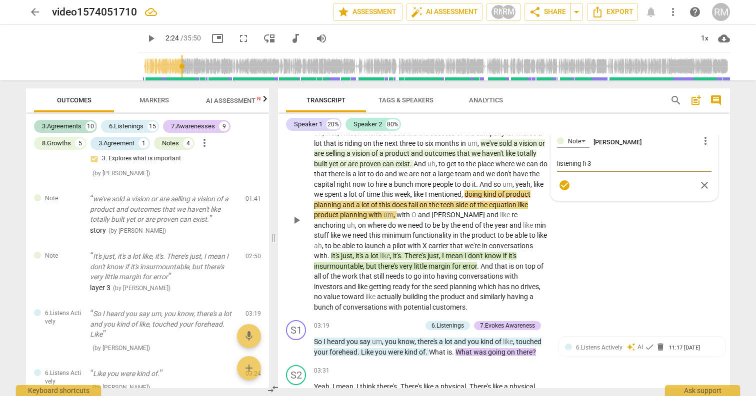
type textarea "listening fie 3"
type textarea "listening fiel 3"
type textarea "listening field 3"
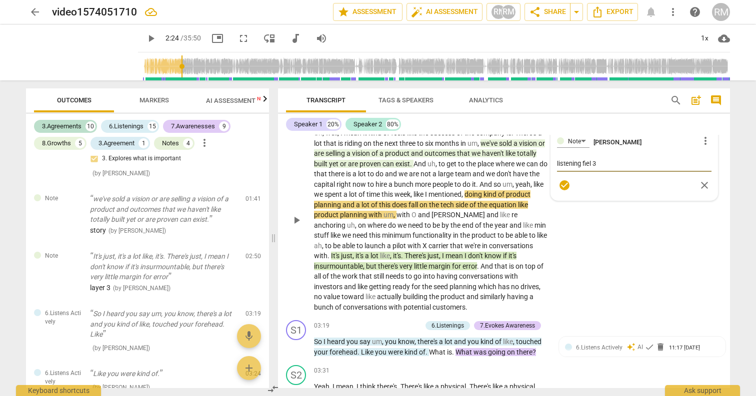
type textarea "listening field 3"
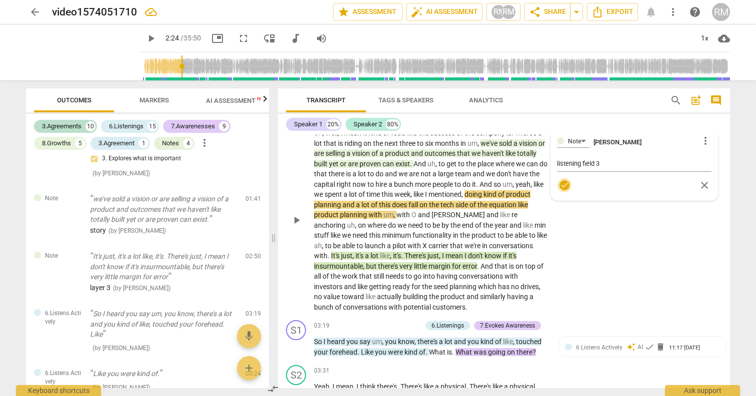
click at [558, 189] on span "check_circle" at bounding box center [564, 185] width 12 height 12
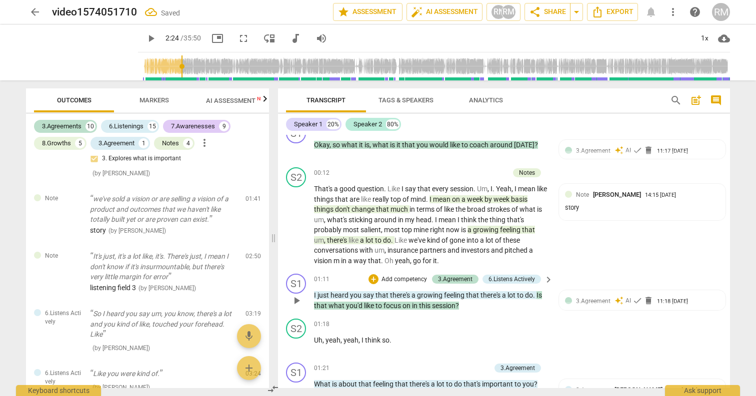
scroll to position [26, 0]
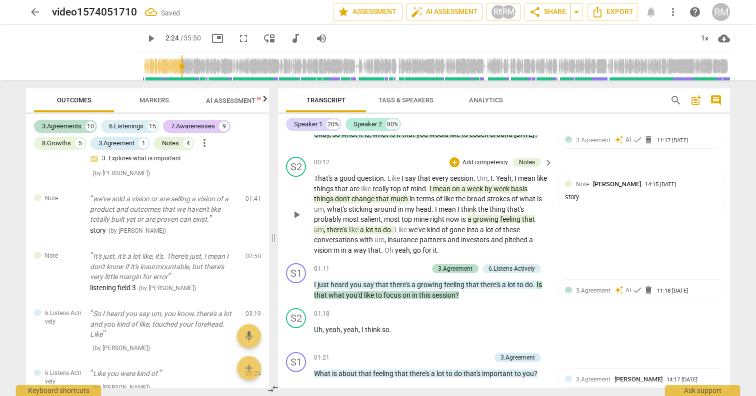
click at [517, 219] on span "feeling" at bounding box center [511, 219] width 22 height 8
click at [710, 185] on div "Note [PERSON_NAME] 14:16 [DATE] more_vert layer 3 mic" at bounding box center [634, 203] width 166 height 61
click at [702, 185] on span "more_vert" at bounding box center [705, 185] width 12 height 12
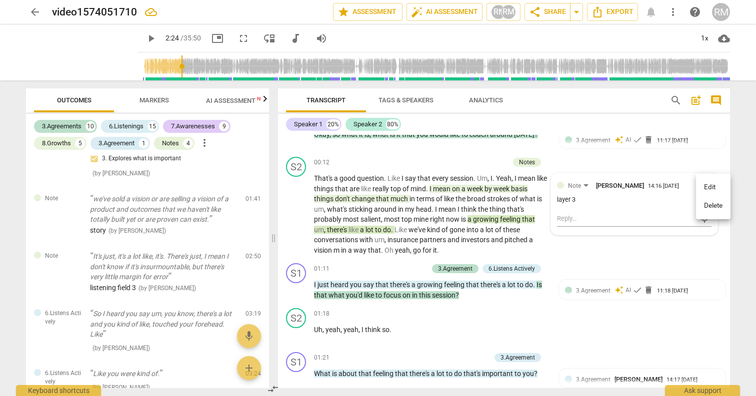
click at [710, 191] on li "Edit" at bounding box center [713, 187] width 34 height 19
click at [547, 210] on div "That's a good question . Like I say that every session . Um , I . Yeah , I mean…" at bounding box center [434, 214] width 240 height 82
click at [573, 199] on div "layer 3" at bounding box center [642, 197] width 154 height 9
click at [557, 201] on div "layer 3" at bounding box center [634, 199] width 154 height 9
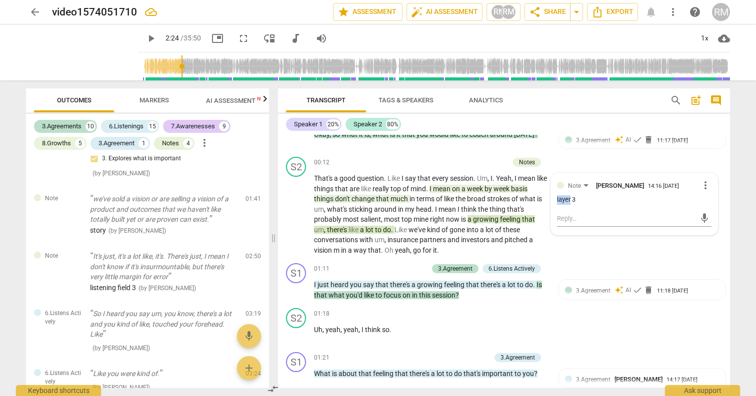
click at [557, 201] on div "layer 3" at bounding box center [634, 199] width 154 height 9
click at [563, 201] on div "layer 3" at bounding box center [634, 199] width 154 height 9
click at [699, 184] on span "more_vert" at bounding box center [705, 185] width 12 height 12
click at [707, 189] on li "Edit" at bounding box center [713, 187] width 34 height 19
click at [562, 209] on textarea "layer 3" at bounding box center [634, 208] width 154 height 9
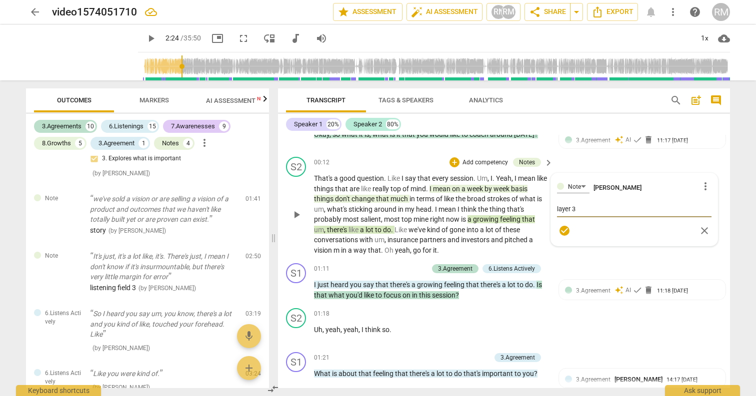
click at [562, 209] on textarea "layer 3" at bounding box center [634, 208] width 154 height 9
type textarea "l 3"
type textarea "li 3"
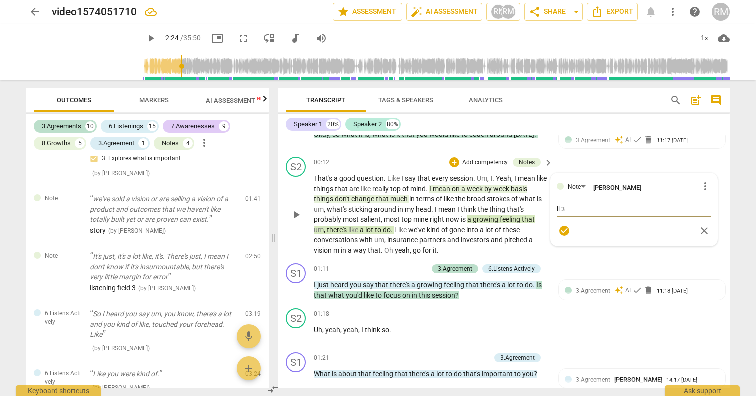
type textarea "lis 3"
type textarea "list 3"
type textarea "liste 3"
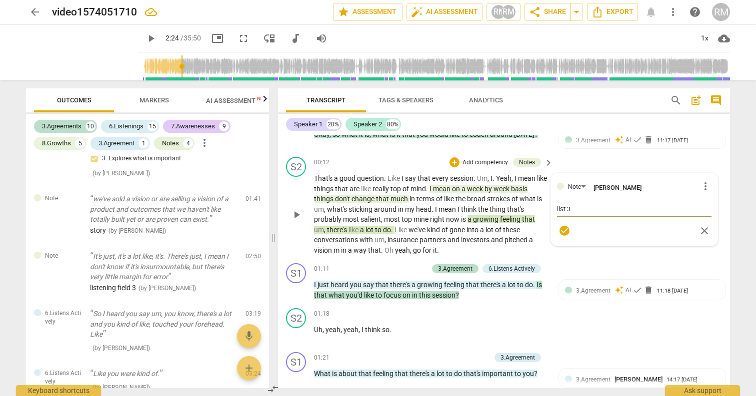
type textarea "liste 3"
type textarea "listen 3"
type textarea "listeni 3"
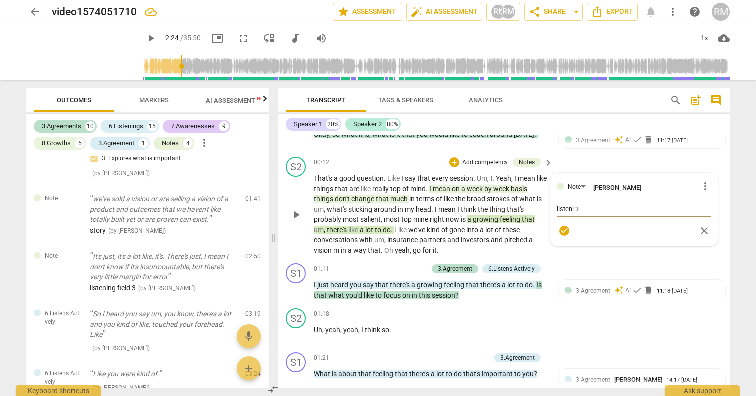
type textarea "listenin 3"
type textarea "listening 3"
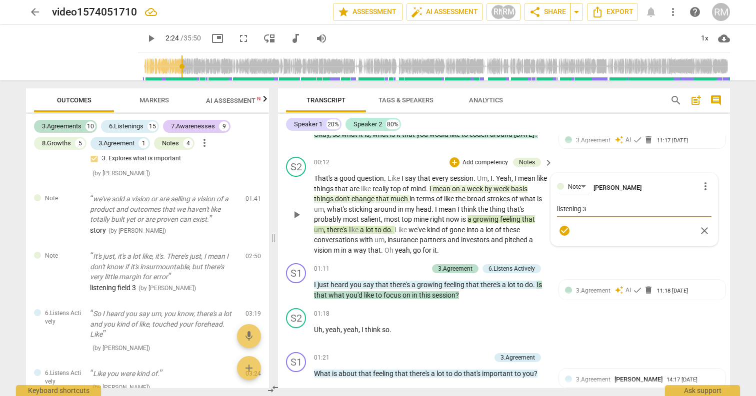
type textarea "listening 3"
type textarea "listening f 3"
type textarea "listening fi 3"
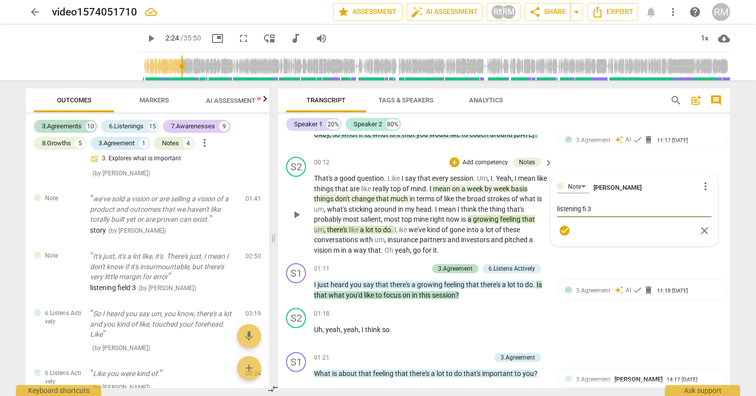
type textarea "listening fie 3"
type textarea "listening fiel 3"
type textarea "listening field 3"
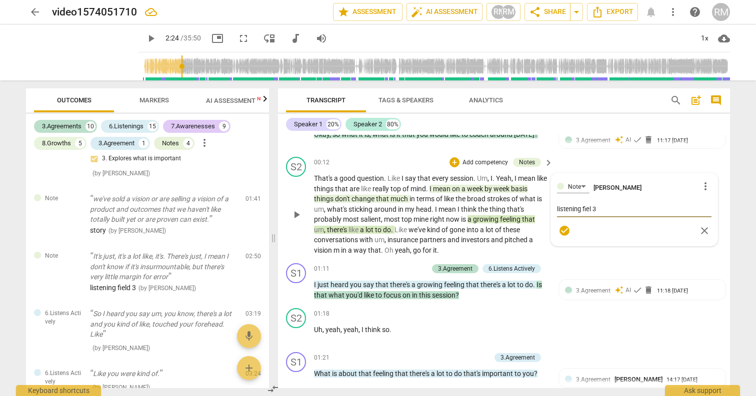
type textarea "listening field 3"
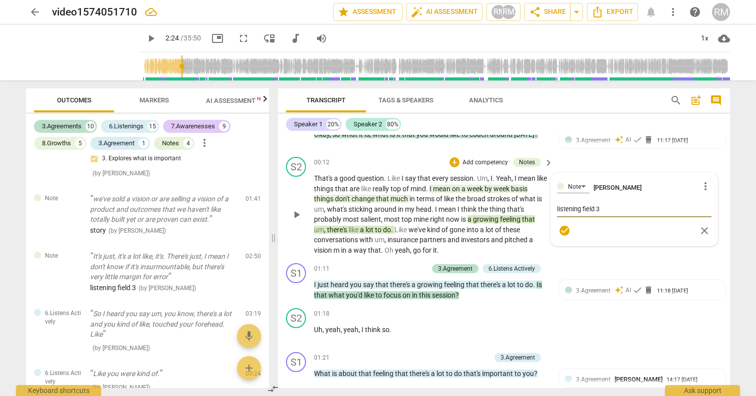
click at [567, 223] on div "check_circle close" at bounding box center [634, 230] width 154 height 14
click at [564, 231] on span "check_circle" at bounding box center [564, 231] width 12 height 12
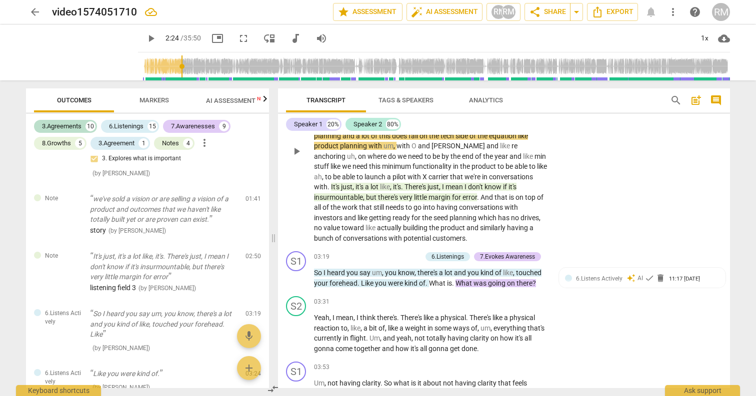
scroll to position [360, 0]
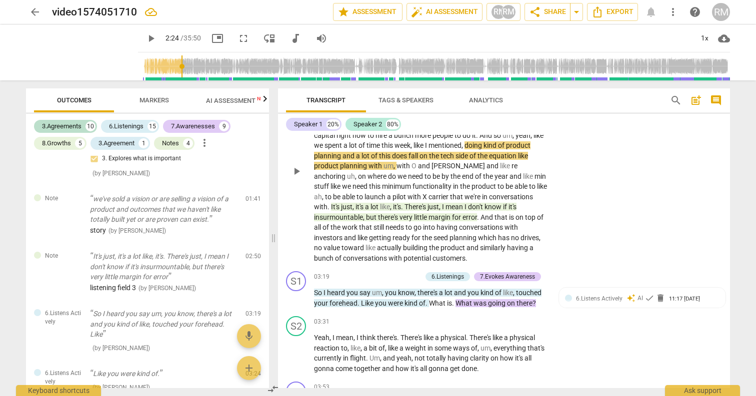
click at [295, 171] on span "play_arrow" at bounding box center [296, 171] width 12 height 12
click at [472, 167] on span "[PERSON_NAME]" at bounding box center [458, 166] width 55 height 8
click at [401, 205] on span "it's" at bounding box center [397, 207] width 8 height 8
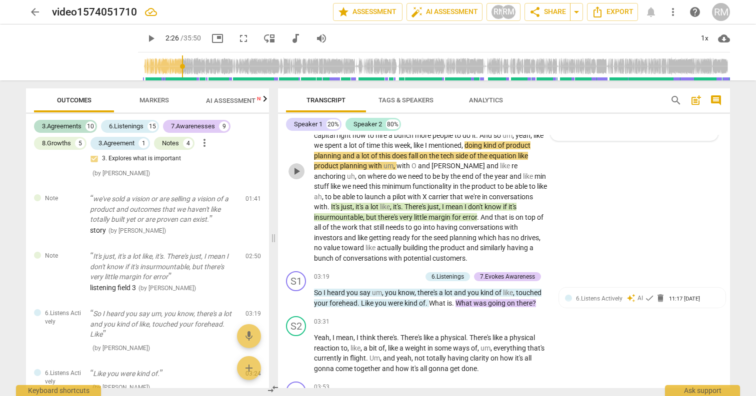
click at [295, 174] on span "play_arrow" at bounding box center [296, 171] width 12 height 12
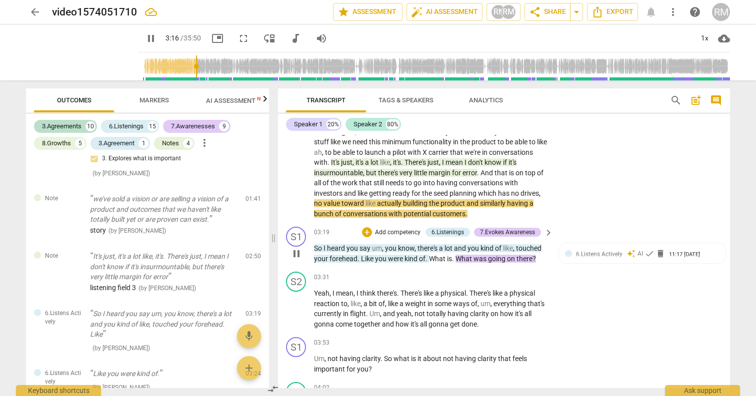
scroll to position [406, 0]
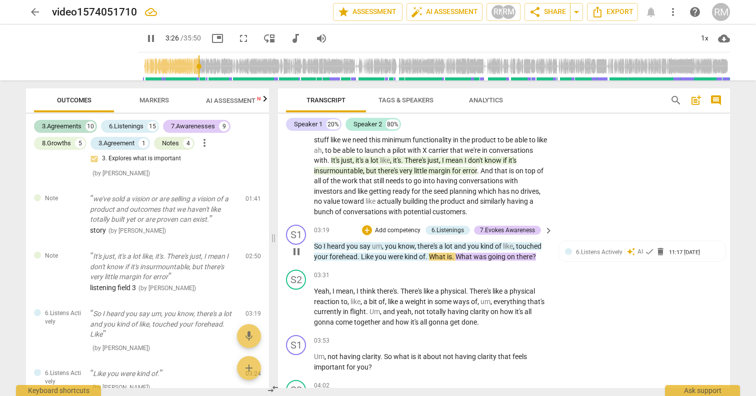
click at [295, 252] on span "pause" at bounding box center [296, 252] width 12 height 12
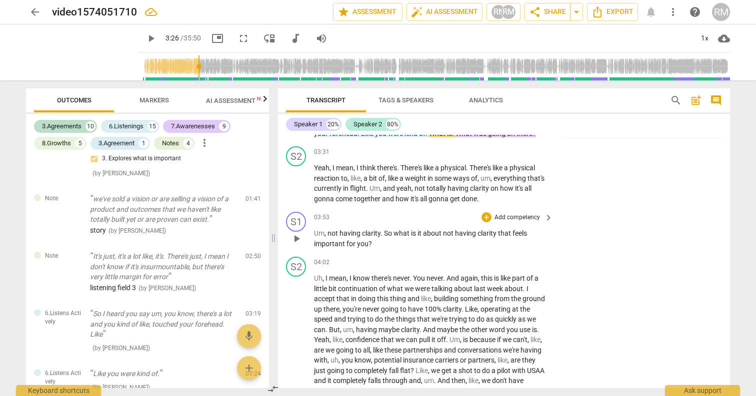
scroll to position [531, 0]
click at [292, 237] on span "play_arrow" at bounding box center [296, 237] width 12 height 12
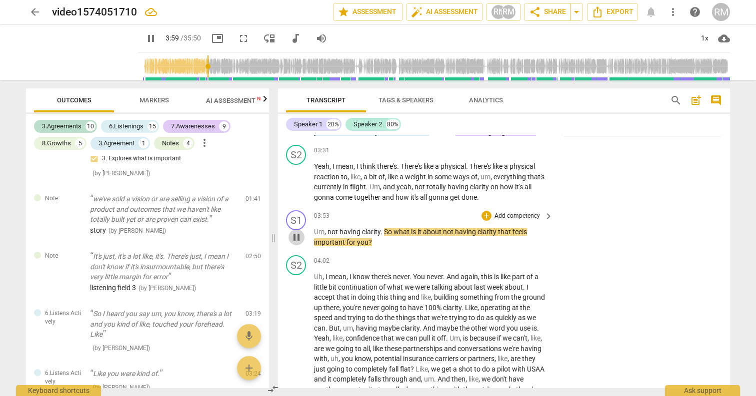
click at [294, 237] on span "pause" at bounding box center [296, 237] width 12 height 12
type input "240"
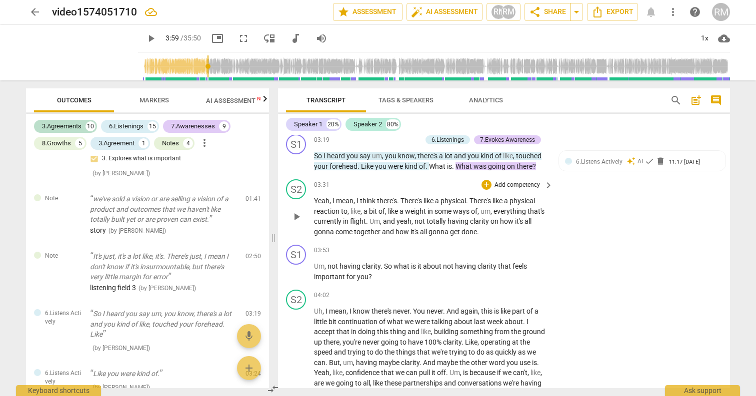
scroll to position [498, 0]
click at [470, 223] on span "having" at bounding box center [458, 220] width 22 height 8
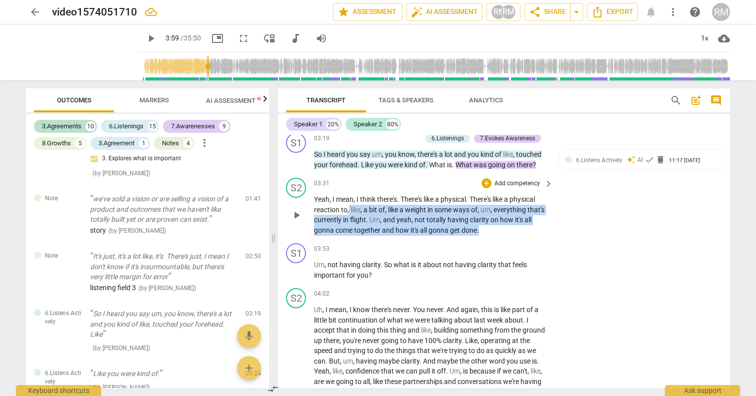
drag, startPoint x: 491, startPoint y: 231, endPoint x: 349, endPoint y: 208, distance: 143.8
click at [349, 208] on p "Yeah , I mean , I think there's . There's like a physical . There's like a phys…" at bounding box center [431, 214] width 234 height 41
click at [349, 208] on span "," at bounding box center [348, 210] width 3 height 8
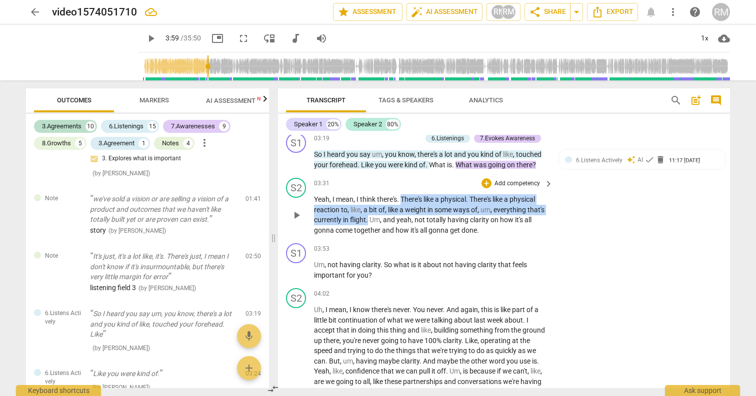
drag, startPoint x: 402, startPoint y: 199, endPoint x: 386, endPoint y: 222, distance: 28.0
click at [386, 222] on p "Yeah , I mean , I think there's . There's like a physical . There's like a phys…" at bounding box center [431, 214] width 234 height 41
click at [398, 207] on div "+" at bounding box center [397, 207] width 10 height 10
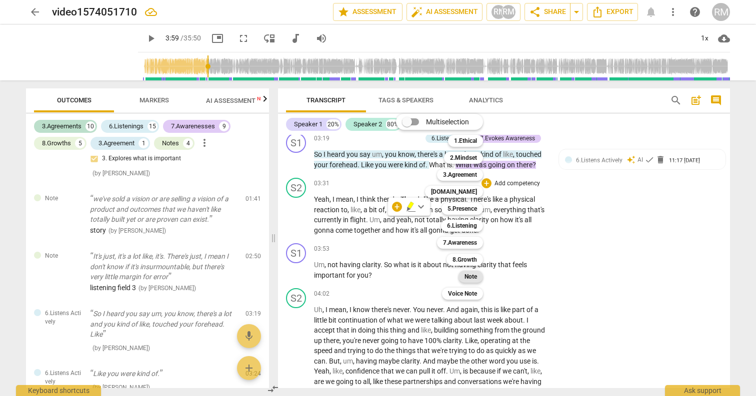
click at [472, 278] on b "Note" at bounding box center [470, 277] width 12 height 12
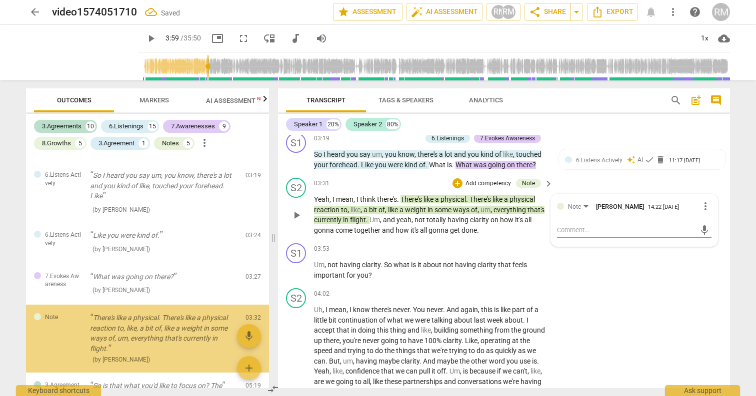
scroll to position [481, 0]
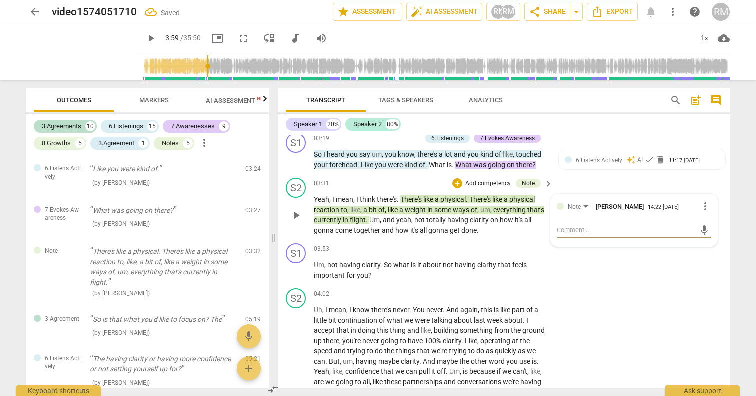
type textarea "l"
type textarea "li"
type textarea "lis"
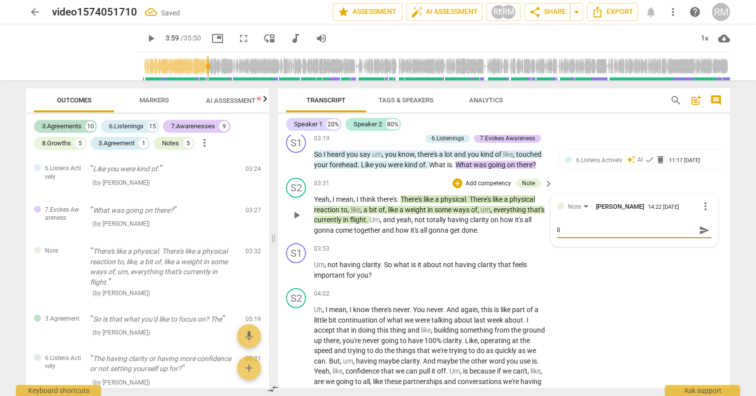
type textarea "lis"
type textarea "list"
type textarea "liste"
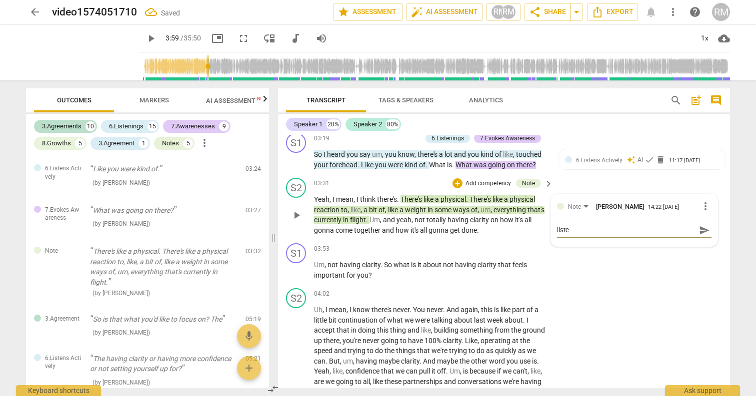
type textarea "listen"
type textarea "listeni"
type textarea "listenin"
type textarea "listening"
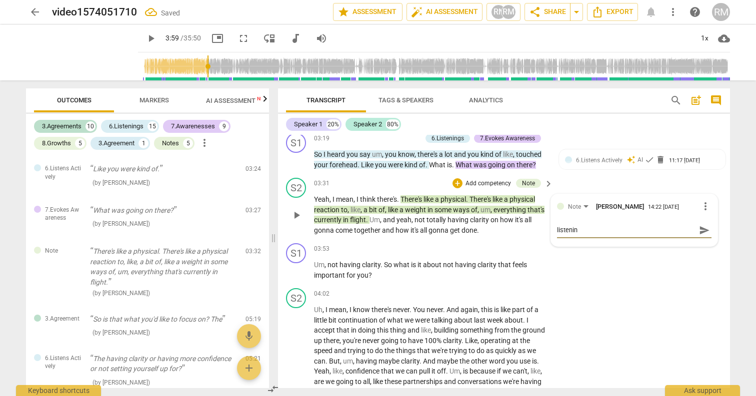
type textarea "listening"
type textarea "listening f"
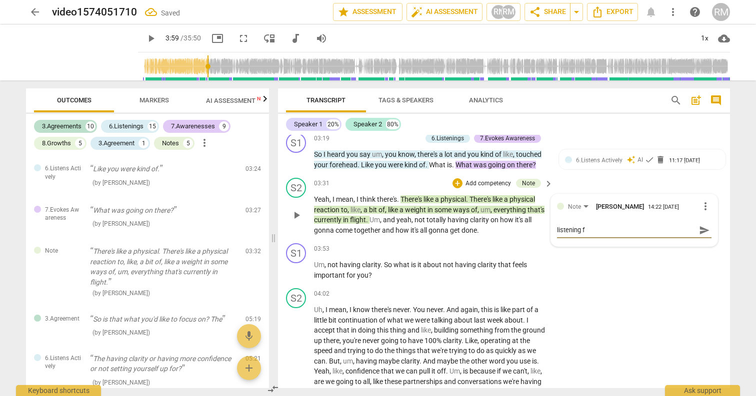
type textarea "listening fi"
type textarea "listening fie"
type textarea "listening fiel"
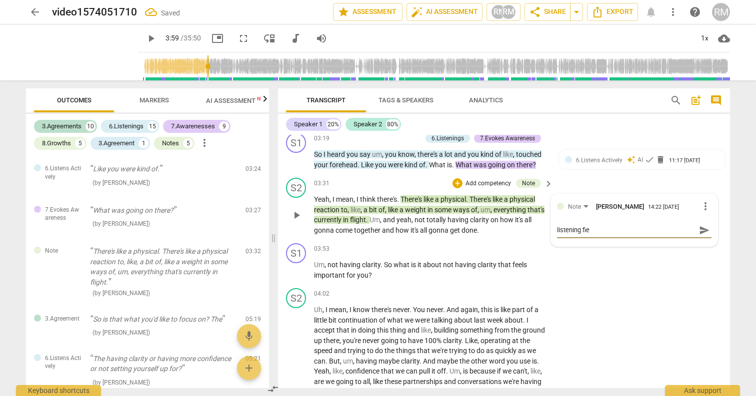
type textarea "listening fiel"
type textarea "listening field"
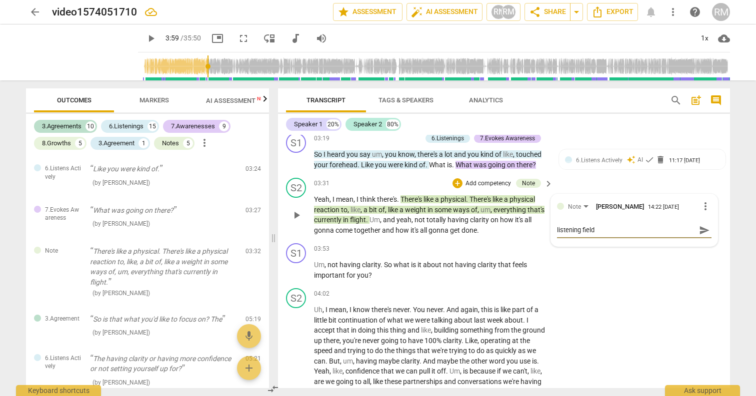
type textarea "listening field 3"
click at [699, 233] on span "send" at bounding box center [704, 230] width 11 height 11
click at [420, 229] on span "it's" at bounding box center [414, 230] width 9 height 8
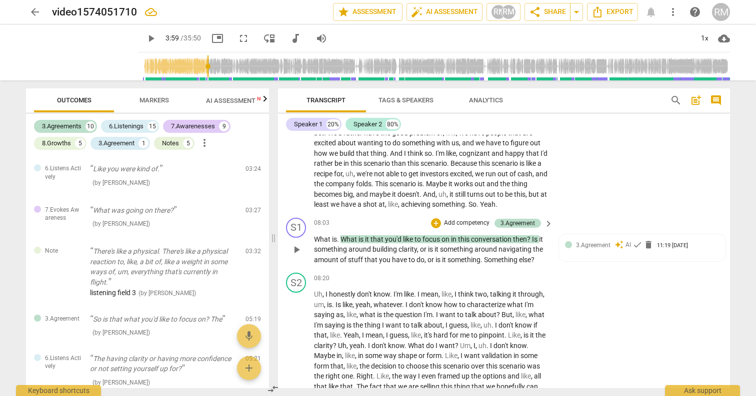
scroll to position [1172, 0]
click at [300, 255] on span "play_arrow" at bounding box center [296, 249] width 12 height 12
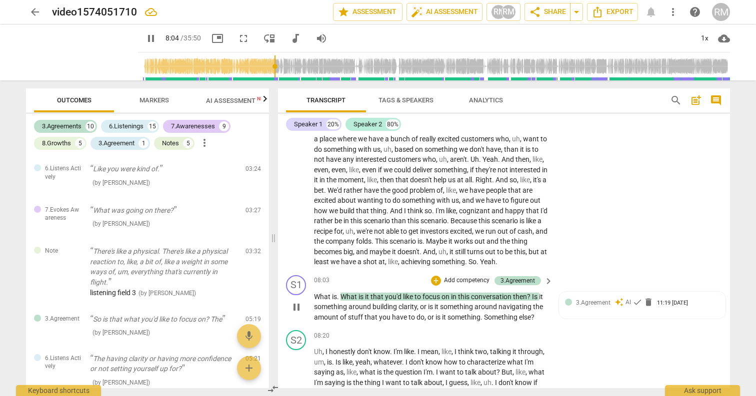
scroll to position [1056, 0]
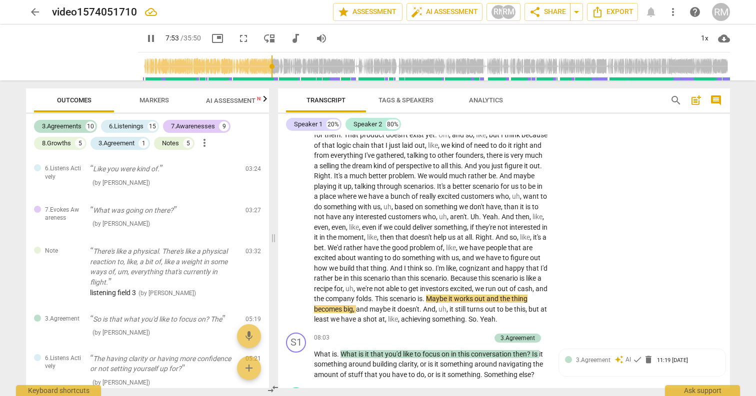
click at [261, 67] on input "range" at bounding box center [436, 66] width 588 height 32
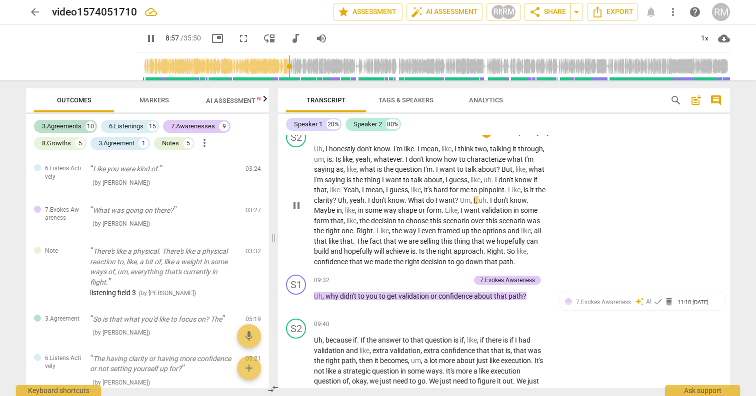
scroll to position [1320, 0]
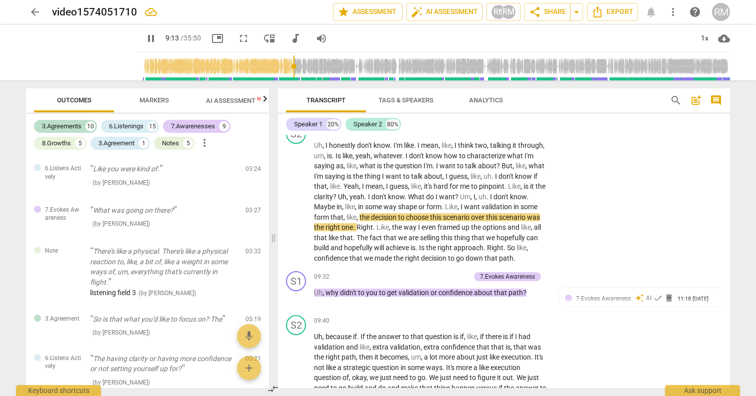
click at [145, 37] on span "pause" at bounding box center [151, 38] width 12 height 12
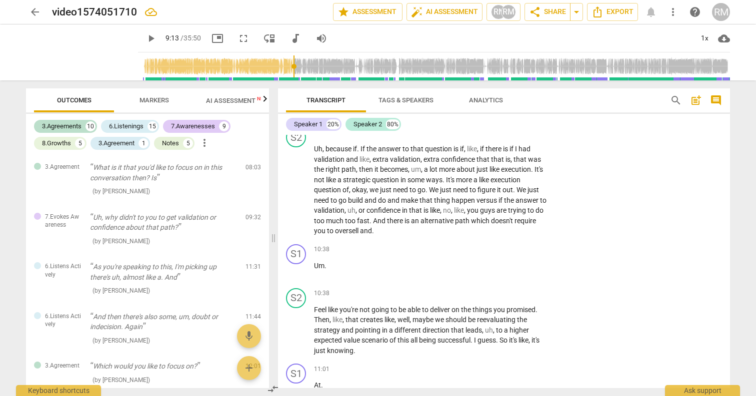
scroll to position [1638, 0]
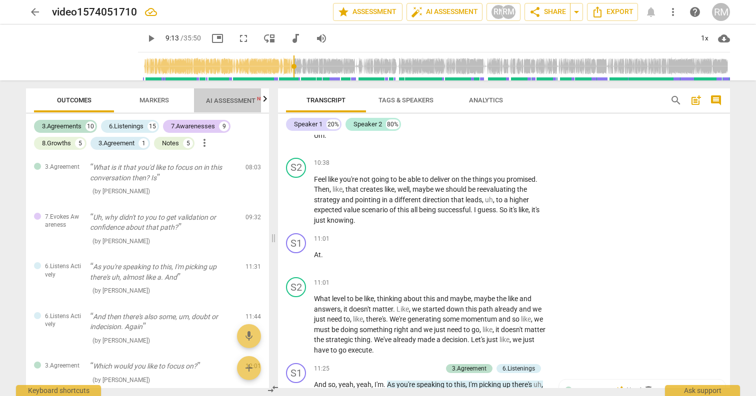
click at [213, 99] on span "AI Assessment New" at bounding box center [237, 100] width 62 height 7
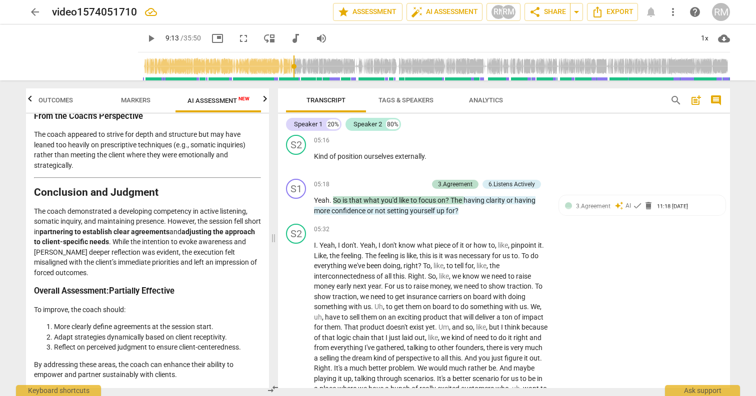
scroll to position [0, 0]
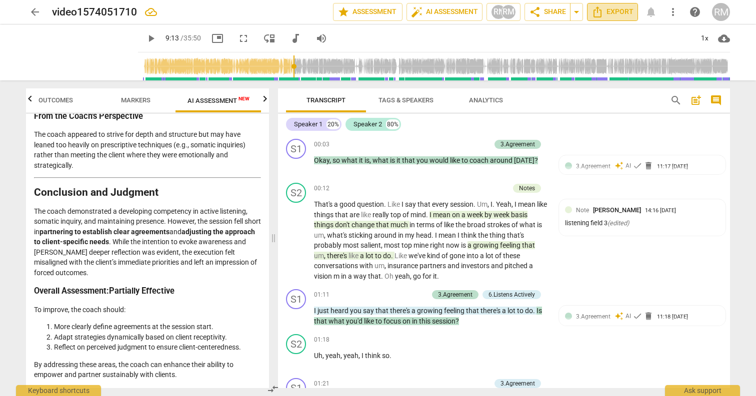
click at [604, 9] on span "Export" at bounding box center [612, 12] width 42 height 12
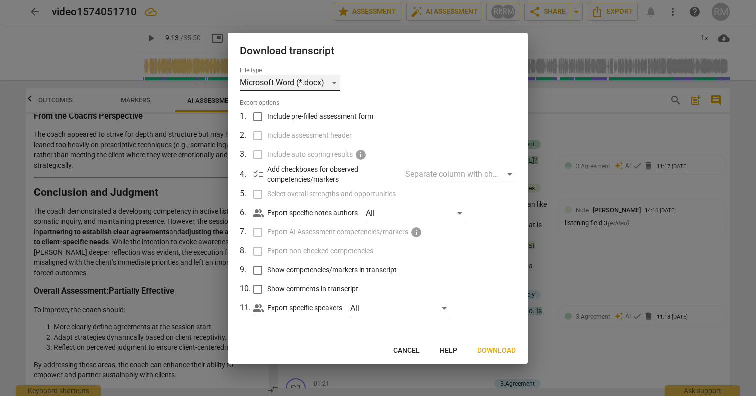
click at [313, 84] on div "Microsoft Word (*.docx)" at bounding box center [290, 83] width 100 height 16
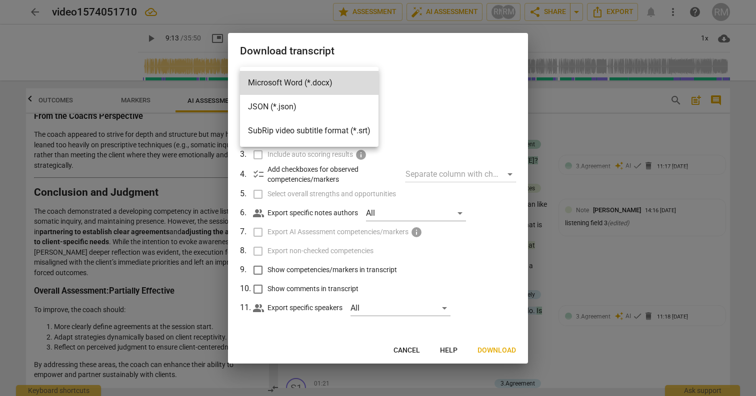
click at [445, 76] on div at bounding box center [378, 198] width 756 height 396
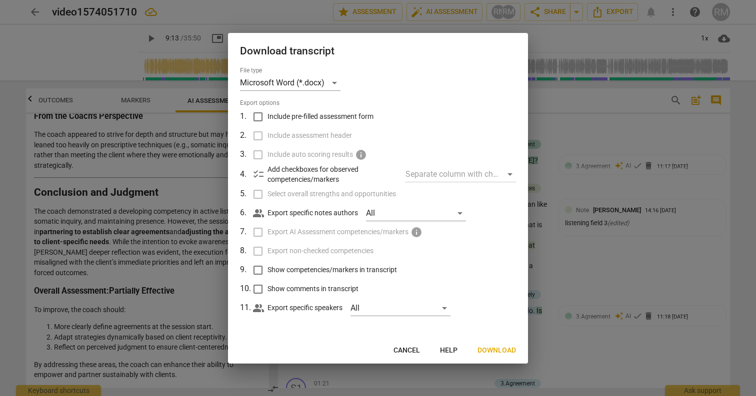
click at [640, 85] on div at bounding box center [378, 198] width 756 height 396
